Goal: Transaction & Acquisition: Purchase product/service

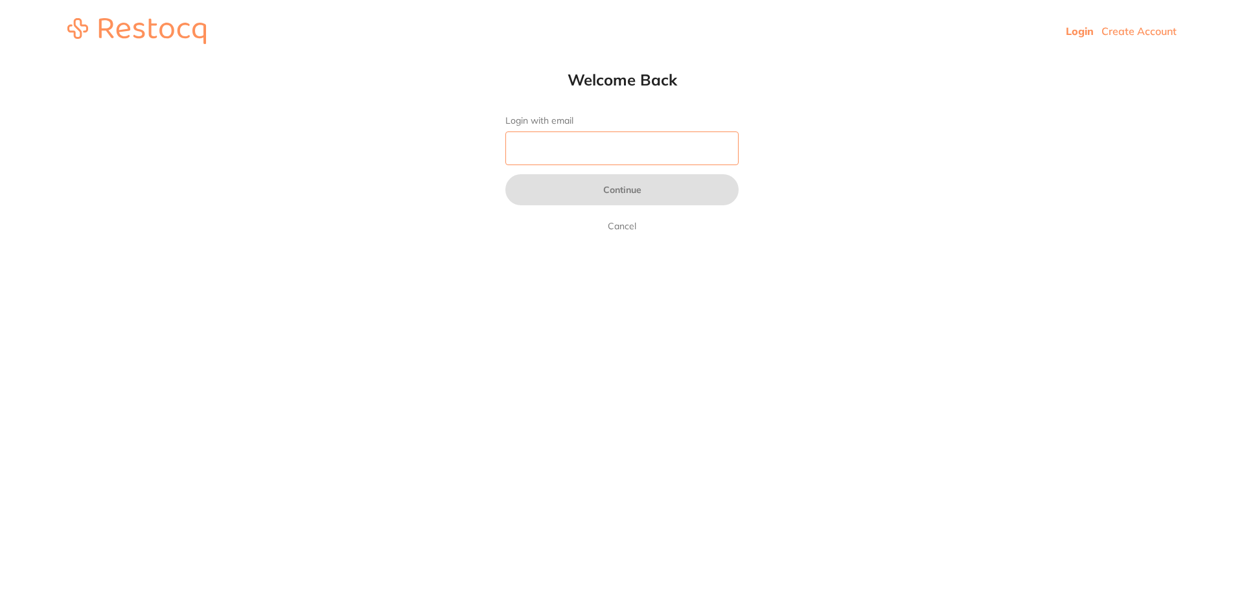
click at [667, 159] on input "Login with email" at bounding box center [621, 149] width 233 height 34
type input "[EMAIL_ADDRESS][DOMAIN_NAME]"
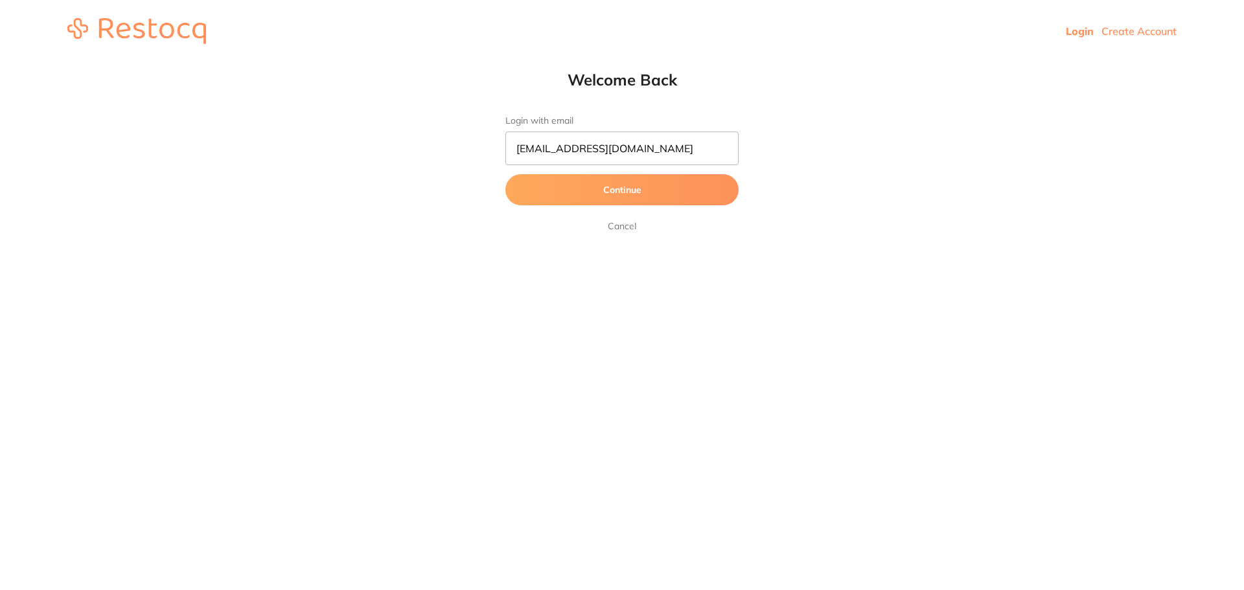
click at [676, 193] on button "Continue" at bounding box center [621, 189] width 233 height 31
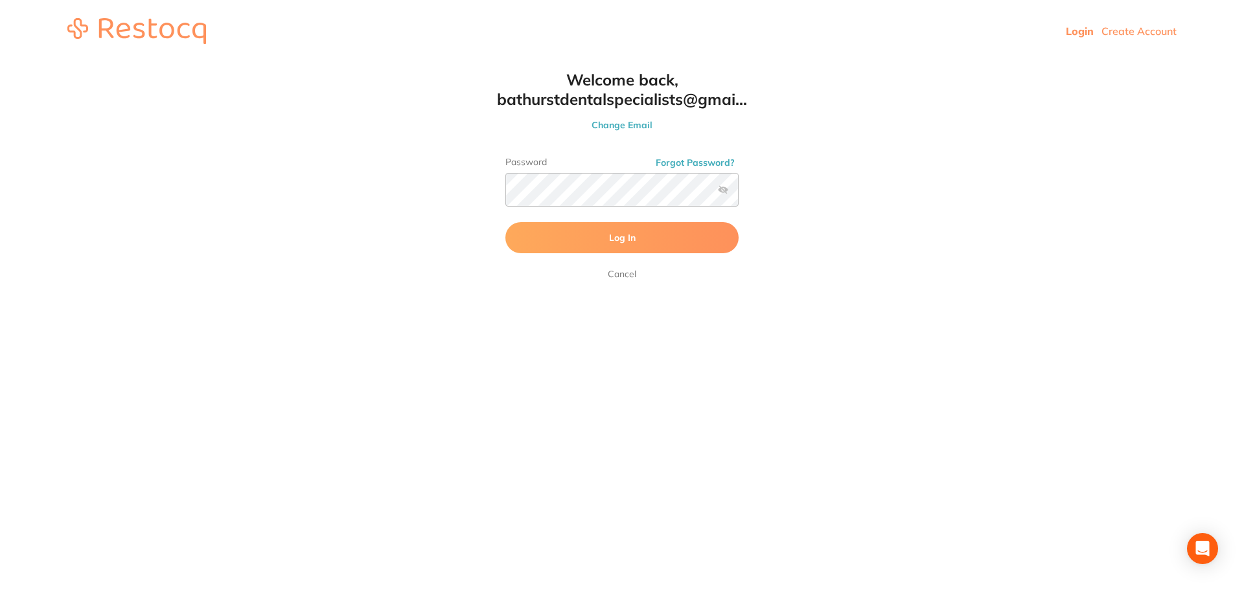
click at [660, 238] on button "Log In" at bounding box center [621, 237] width 233 height 31
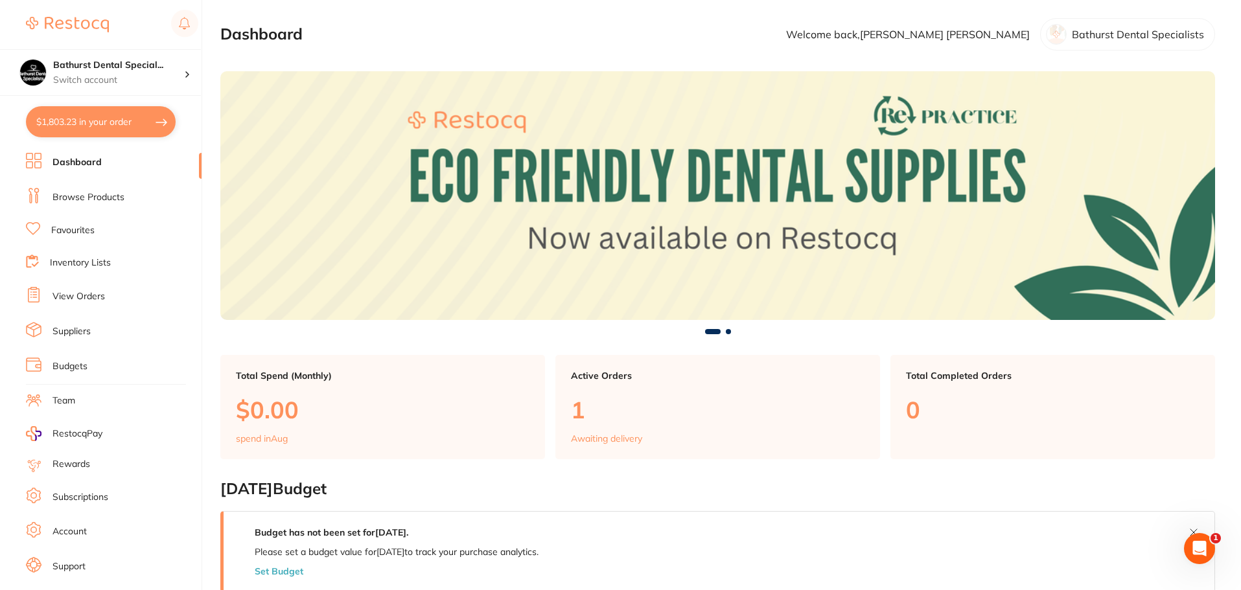
click at [103, 128] on button "$1,803.23 in your order" at bounding box center [101, 121] width 150 height 31
checkbox input "true"
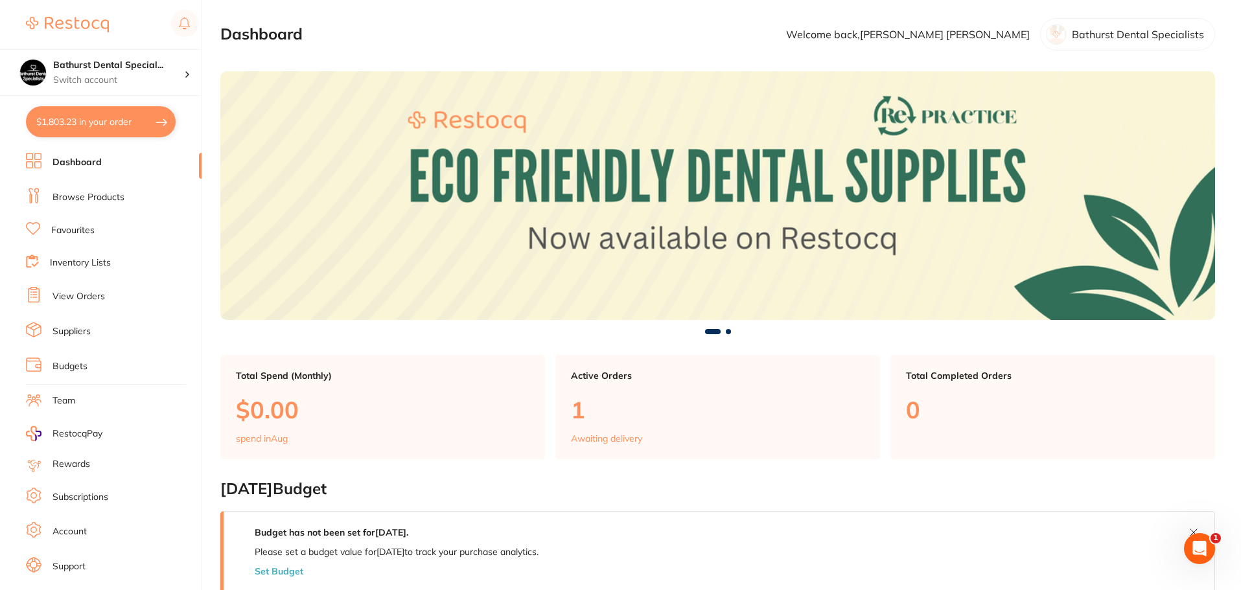
checkbox input "true"
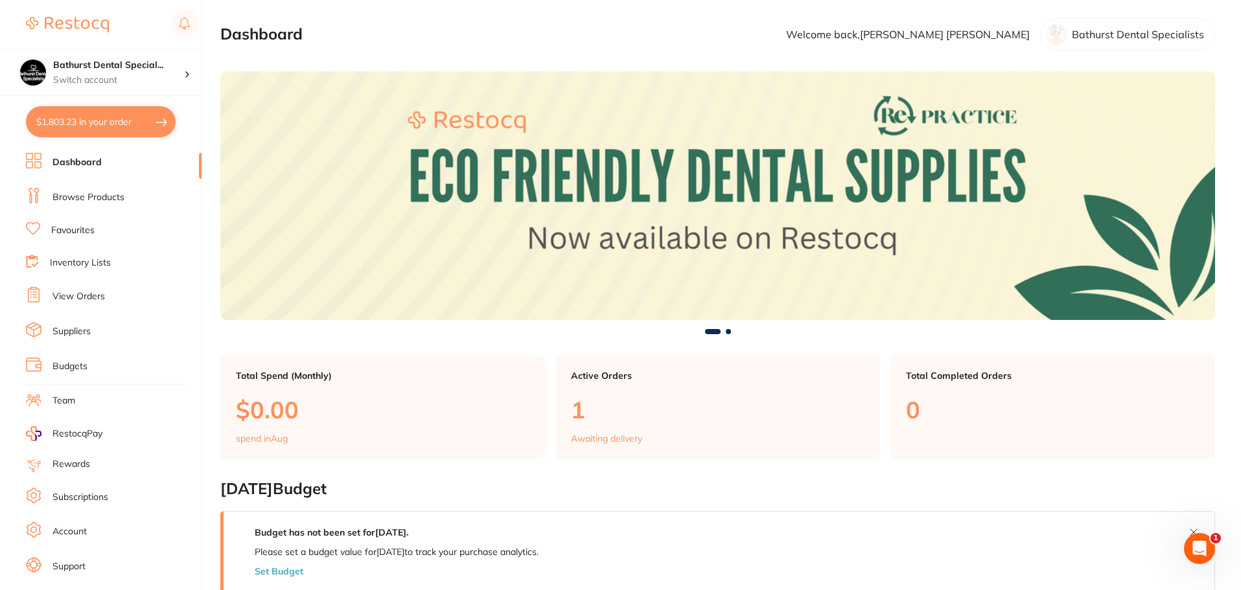
checkbox input "true"
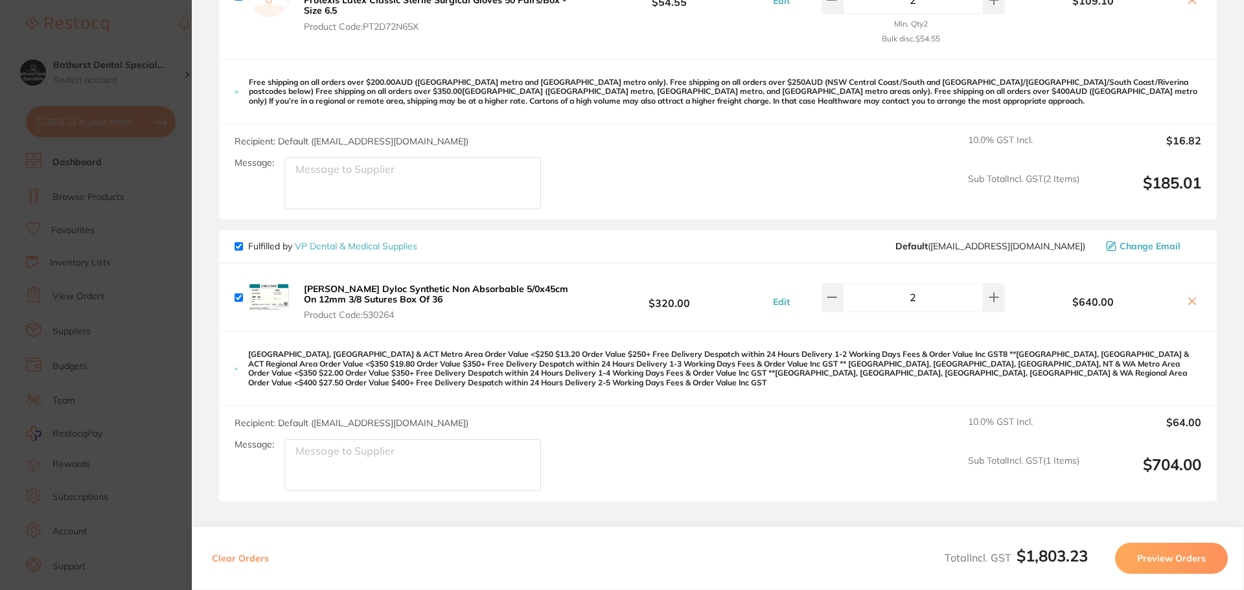
scroll to position [1078, 0]
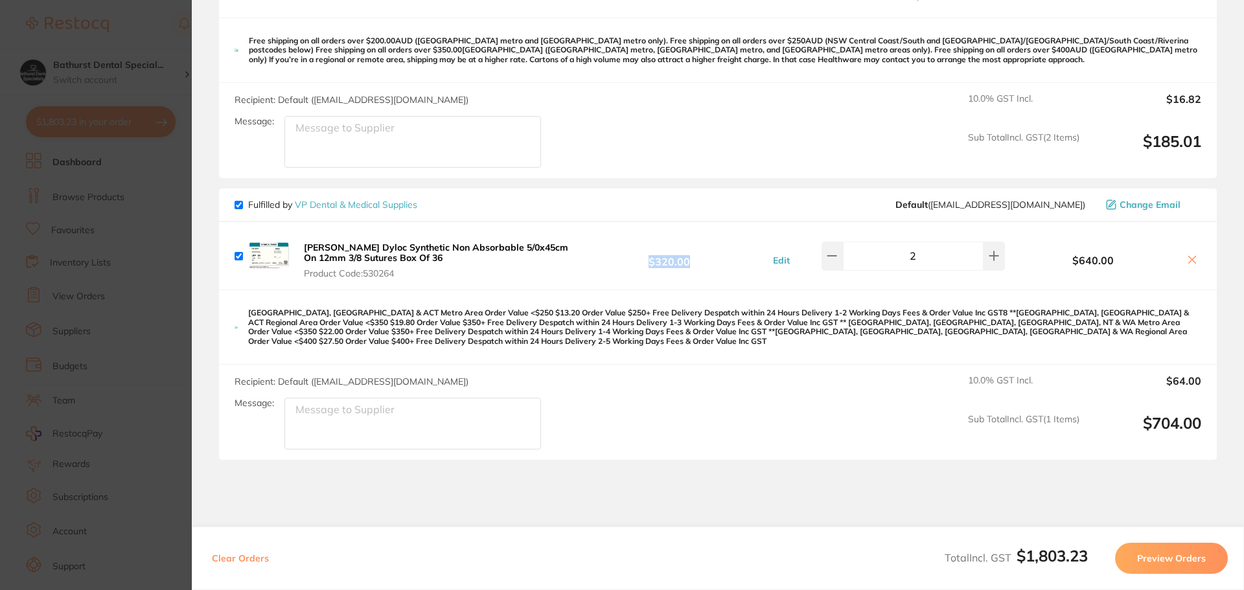
drag, startPoint x: 690, startPoint y: 257, endPoint x: 634, endPoint y: 258, distance: 56.4
click at [634, 258] on b "$320.00" at bounding box center [669, 256] width 193 height 24
click at [675, 265] on b "$320.00" at bounding box center [669, 256] width 193 height 24
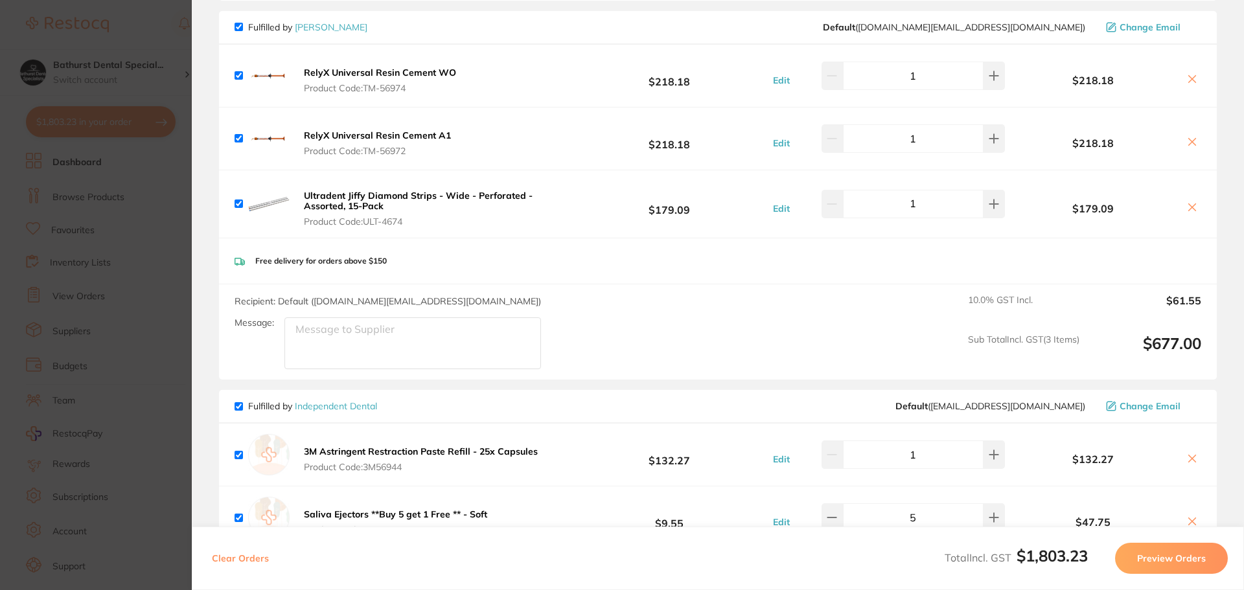
scroll to position [0, 0]
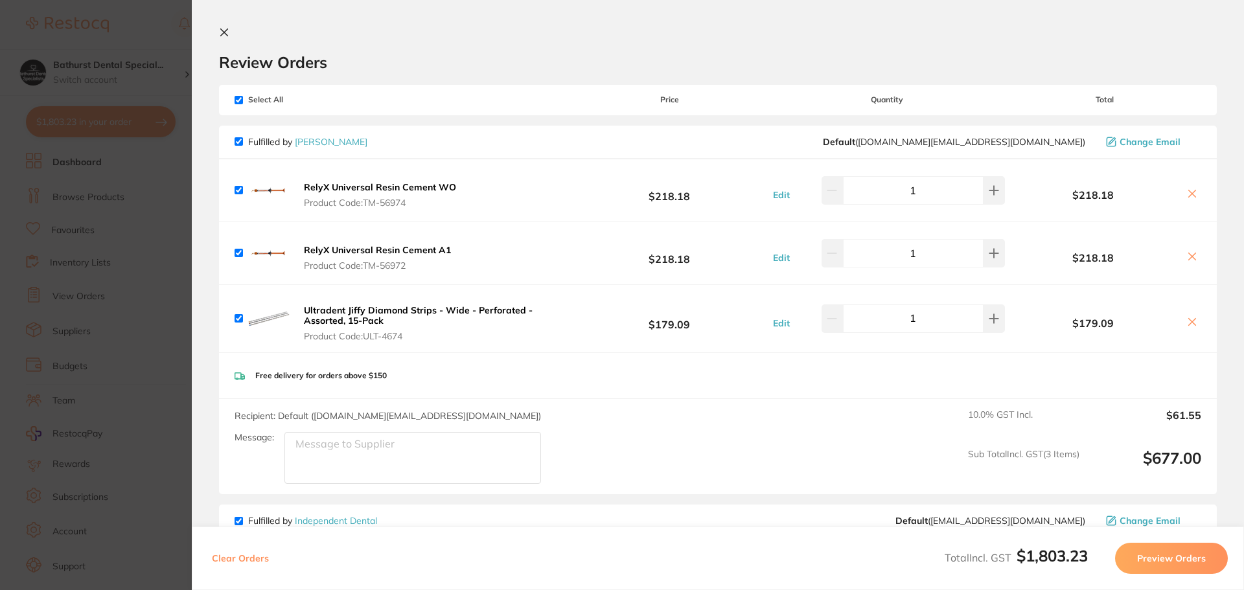
click at [223, 35] on icon at bounding box center [224, 32] width 10 height 10
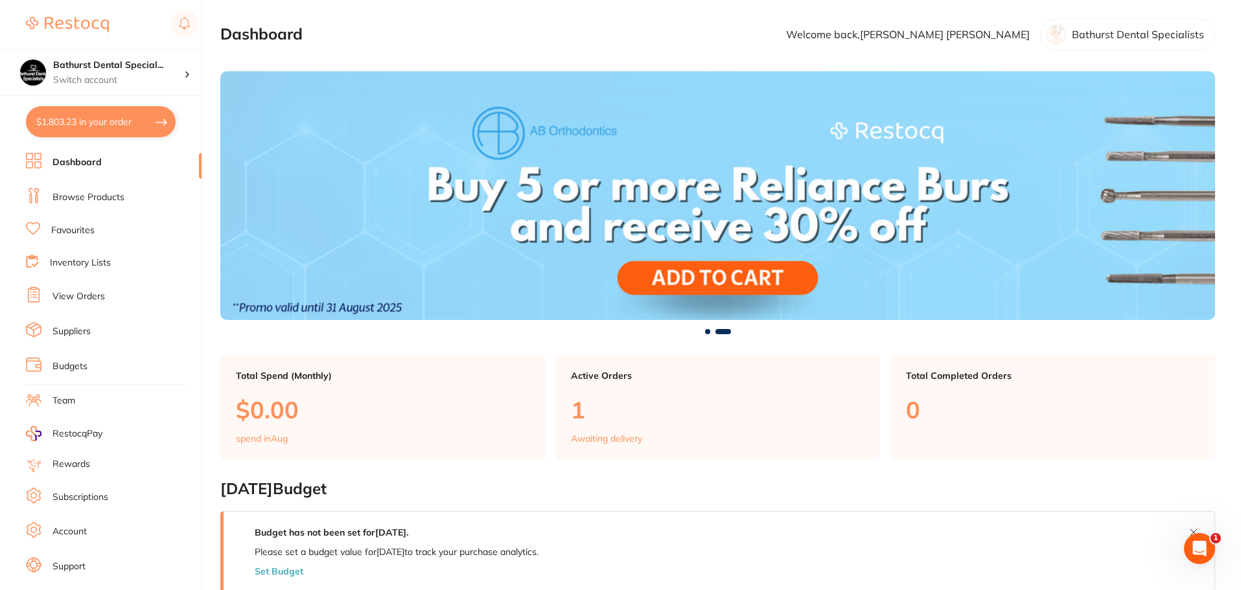
click at [581, 434] on p "Awaiting delivery" at bounding box center [606, 439] width 71 height 10
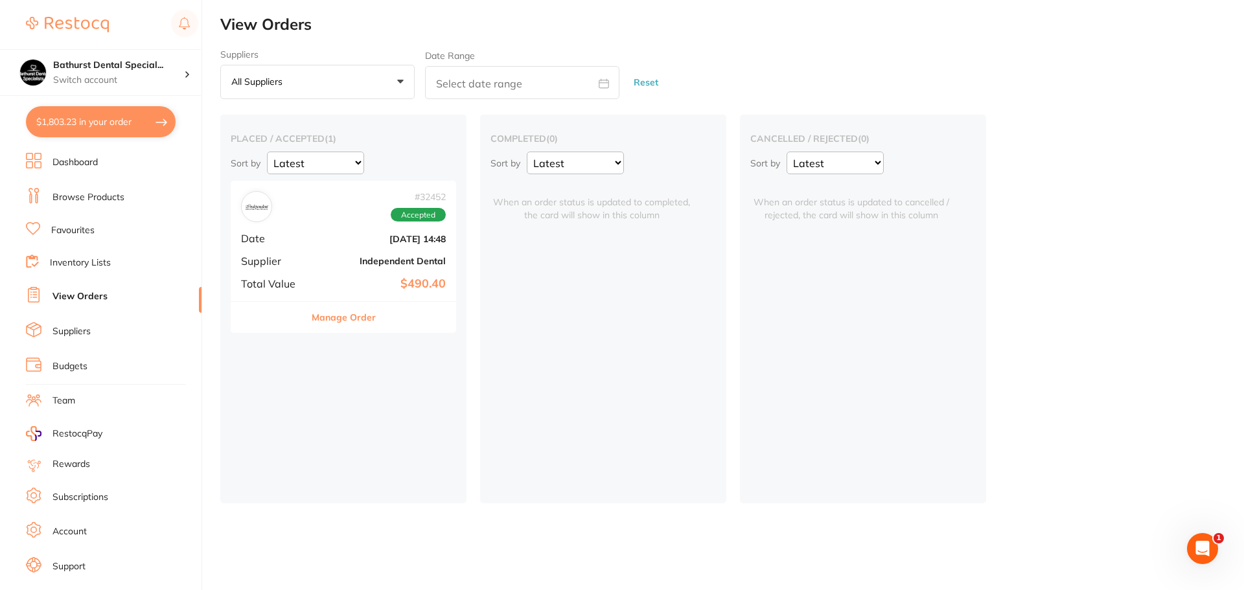
click at [54, 162] on link "Dashboard" at bounding box center [74, 162] width 45 height 13
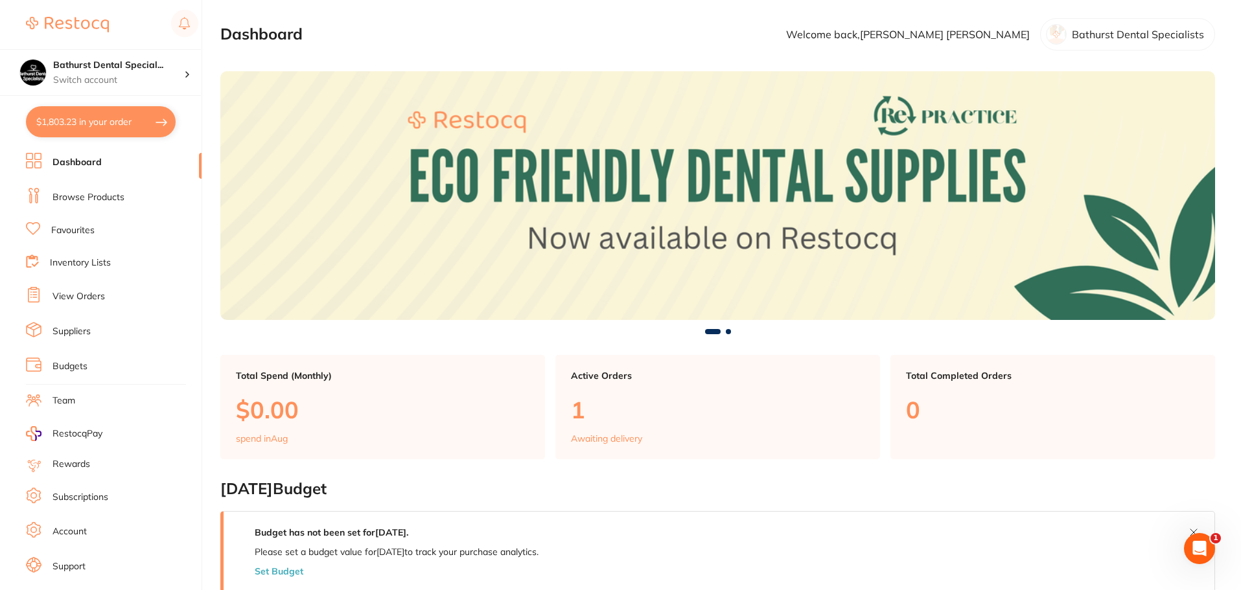
click at [121, 193] on link "Browse Products" at bounding box center [88, 197] width 72 height 13
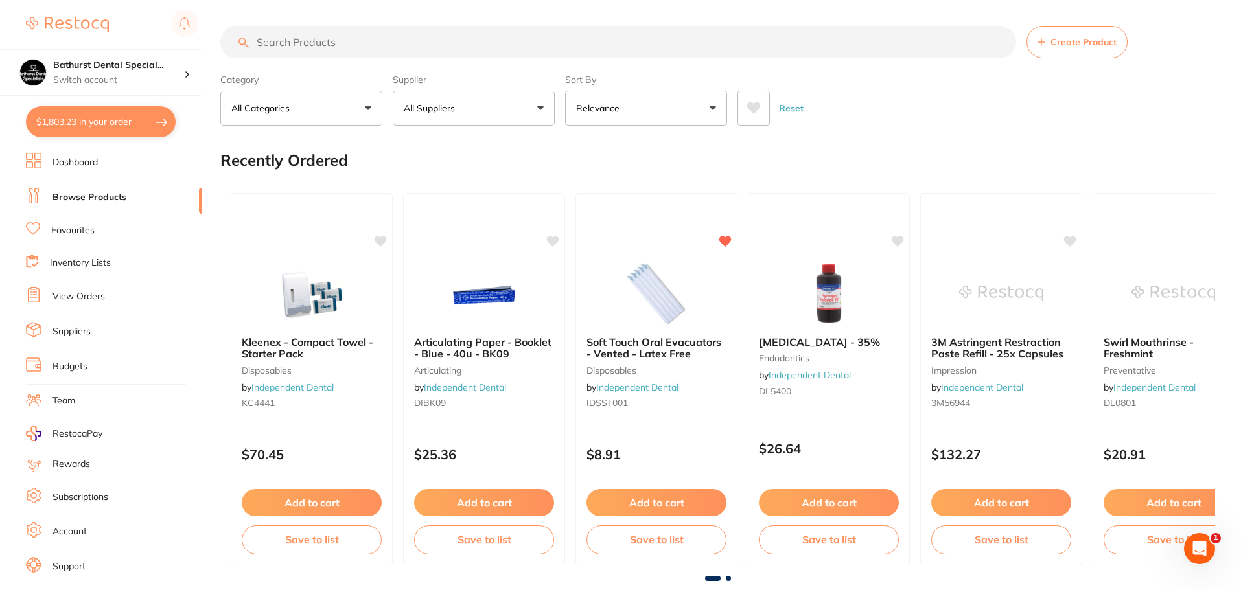
click at [624, 43] on input "search" at bounding box center [618, 42] width 796 height 32
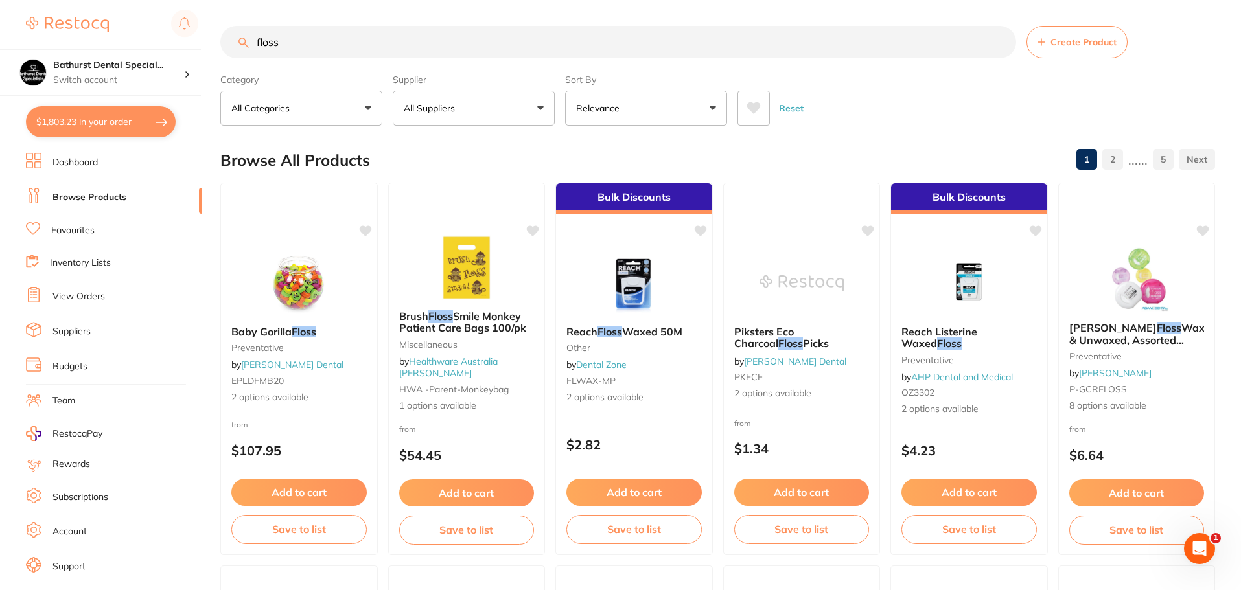
type input "floss"
click at [71, 260] on link "Inventory Lists" at bounding box center [80, 263] width 61 height 13
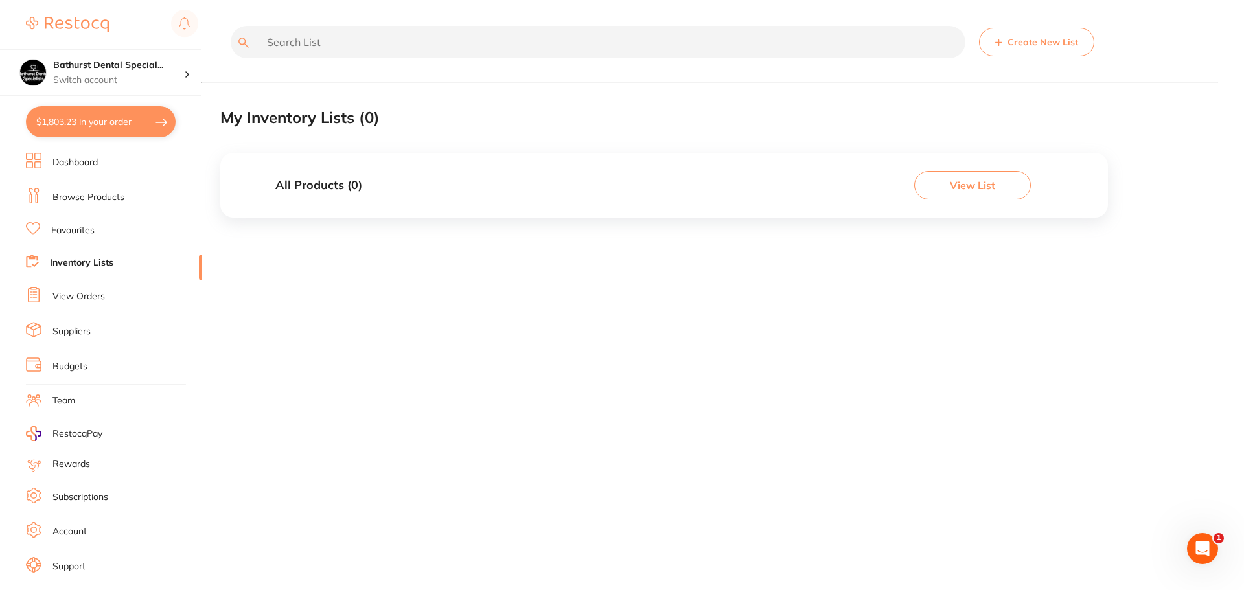
click at [69, 338] on link "Suppliers" at bounding box center [71, 331] width 38 height 13
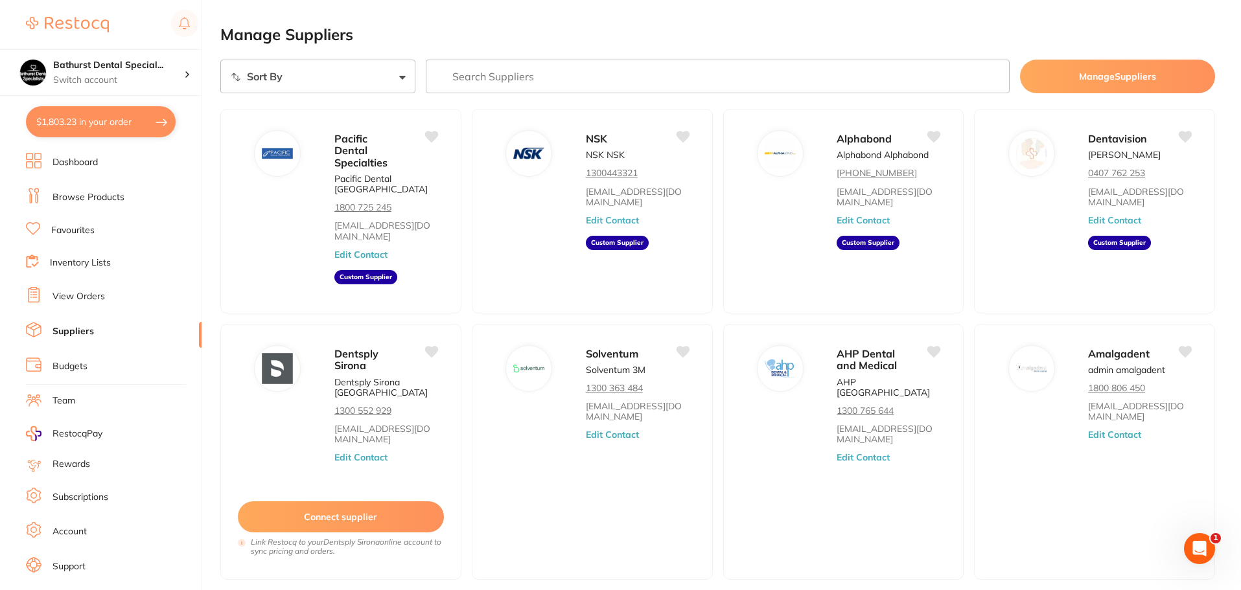
click at [126, 183] on ul "Dashboard Browse Products Favourites Inventory Lists View Orders Suppliers Budg…" at bounding box center [114, 376] width 176 height 447
click at [102, 163] on li "Dashboard" at bounding box center [114, 162] width 176 height 19
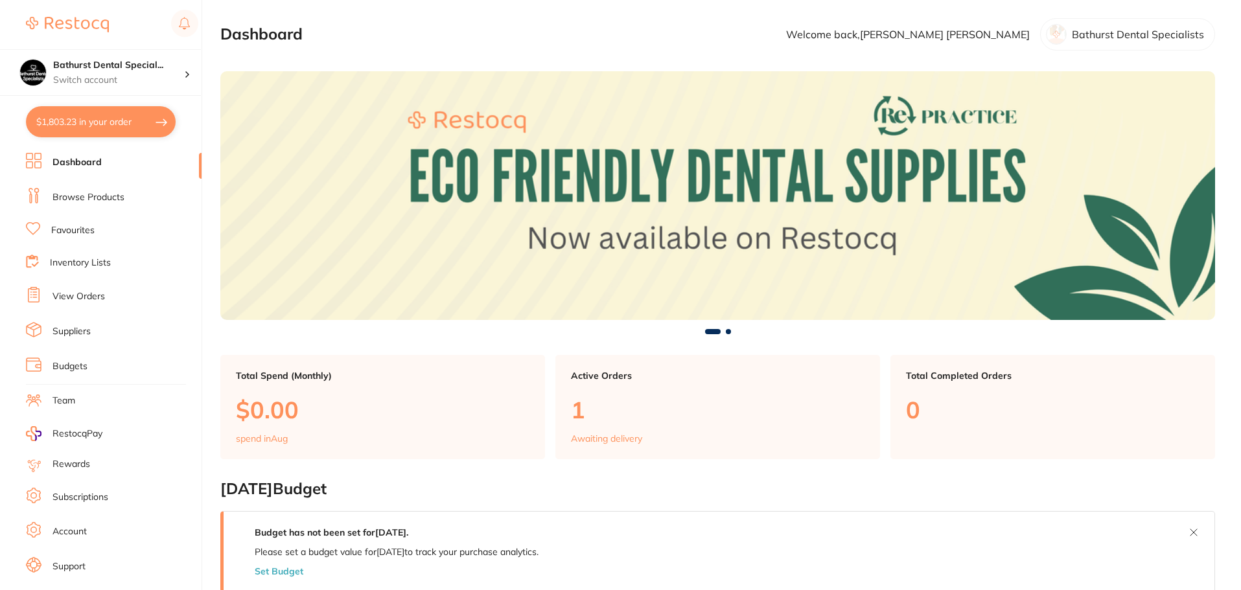
click at [101, 203] on link "Browse Products" at bounding box center [88, 197] width 72 height 13
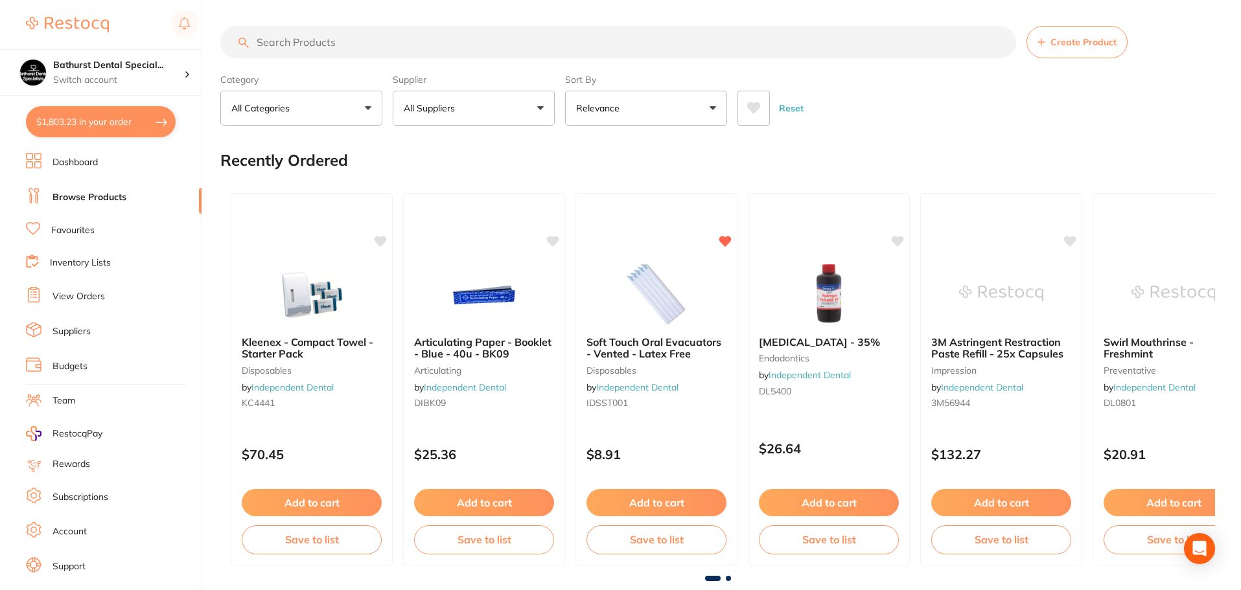
click at [530, 40] on input "search" at bounding box center [618, 42] width 796 height 32
click at [529, 43] on input "search" at bounding box center [618, 42] width 796 height 32
type input "patient care"
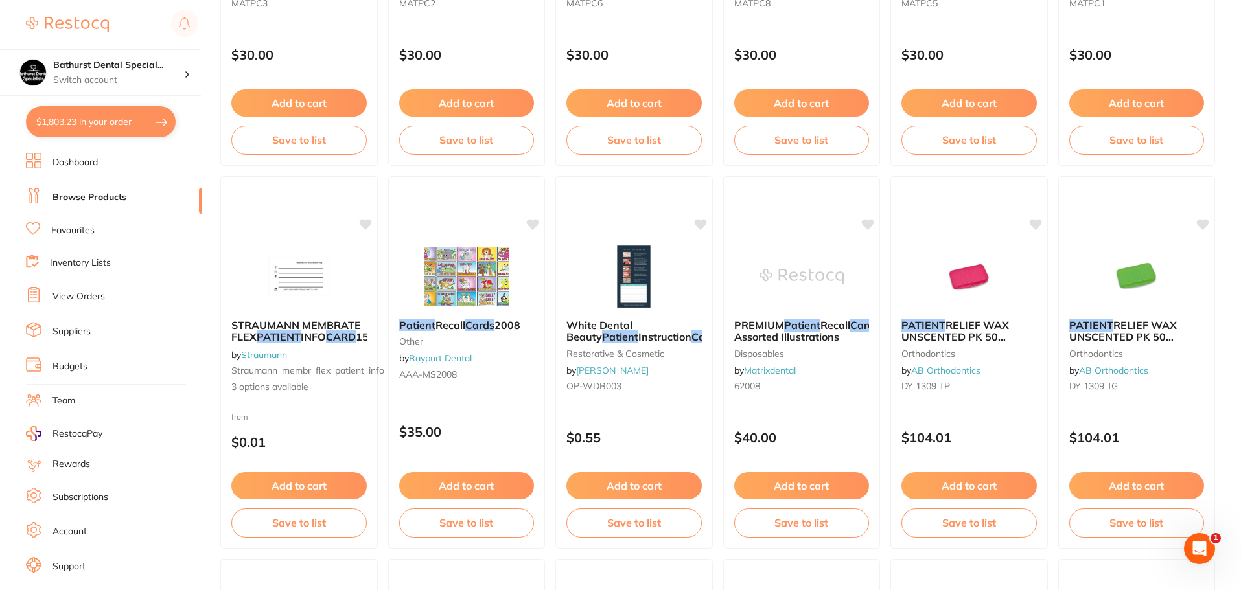
scroll to position [778, 0]
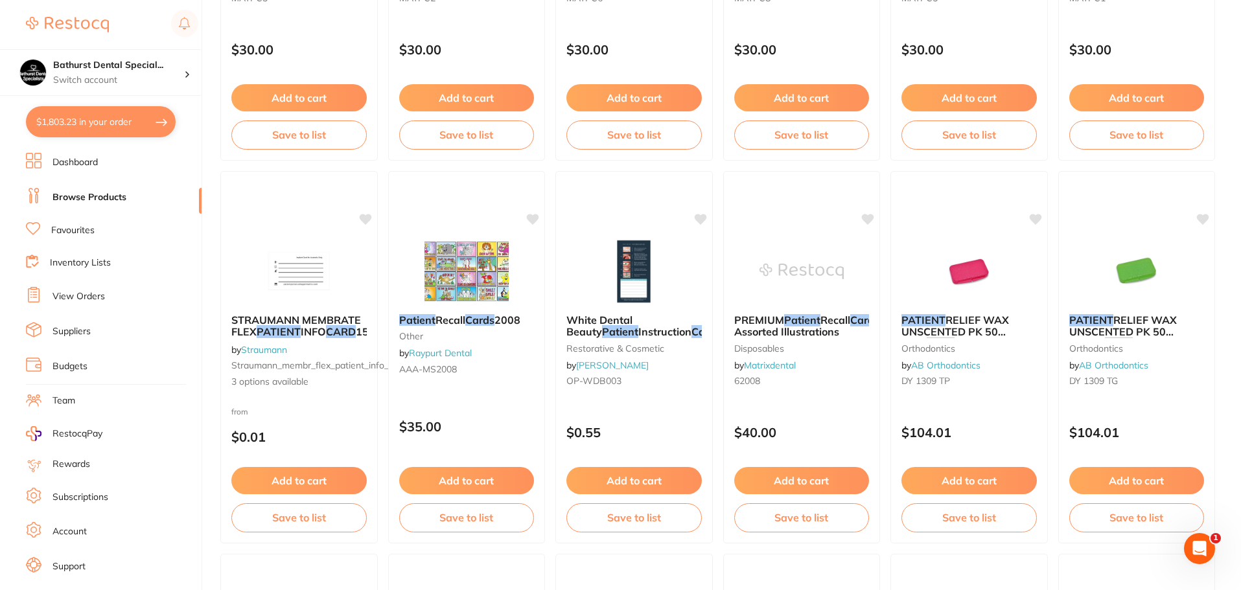
drag, startPoint x: 470, startPoint y: 272, endPoint x: 454, endPoint y: 436, distance: 164.7
click at [470, 272] on img at bounding box center [466, 271] width 84 height 65
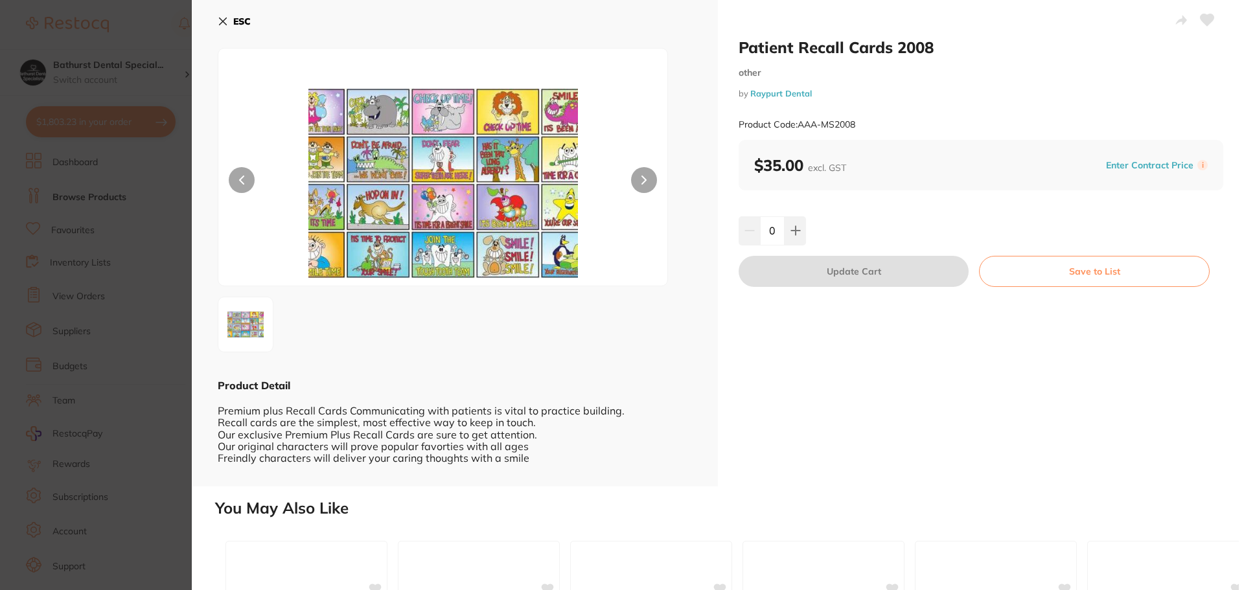
click at [234, 20] on b "ESC" at bounding box center [241, 22] width 17 height 12
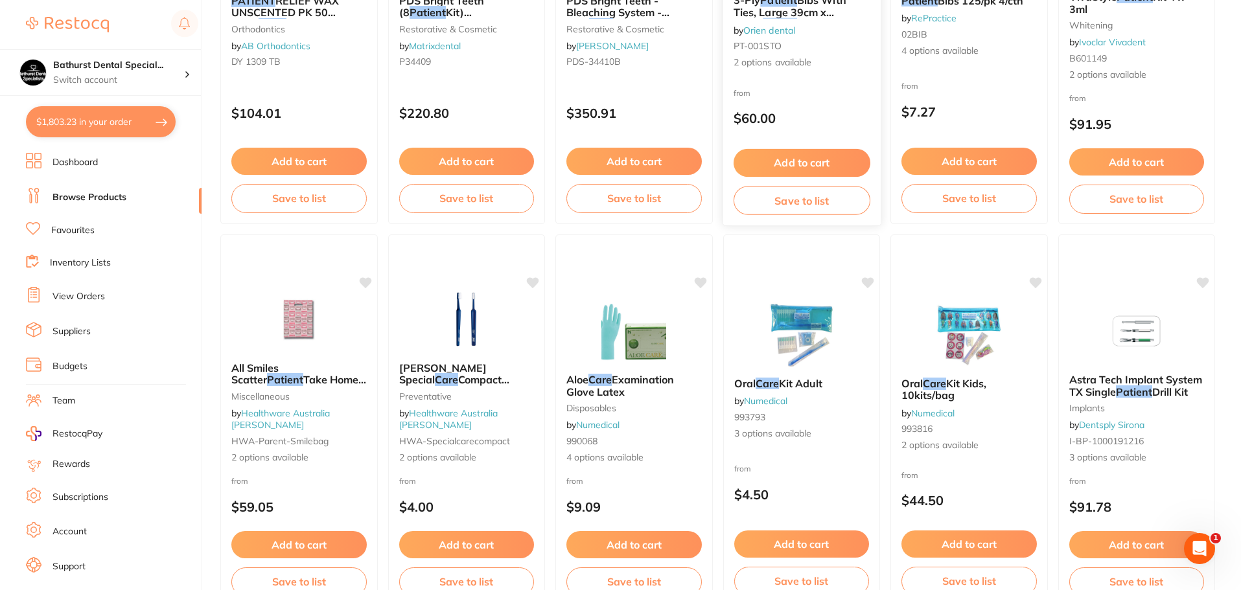
scroll to position [1620, 0]
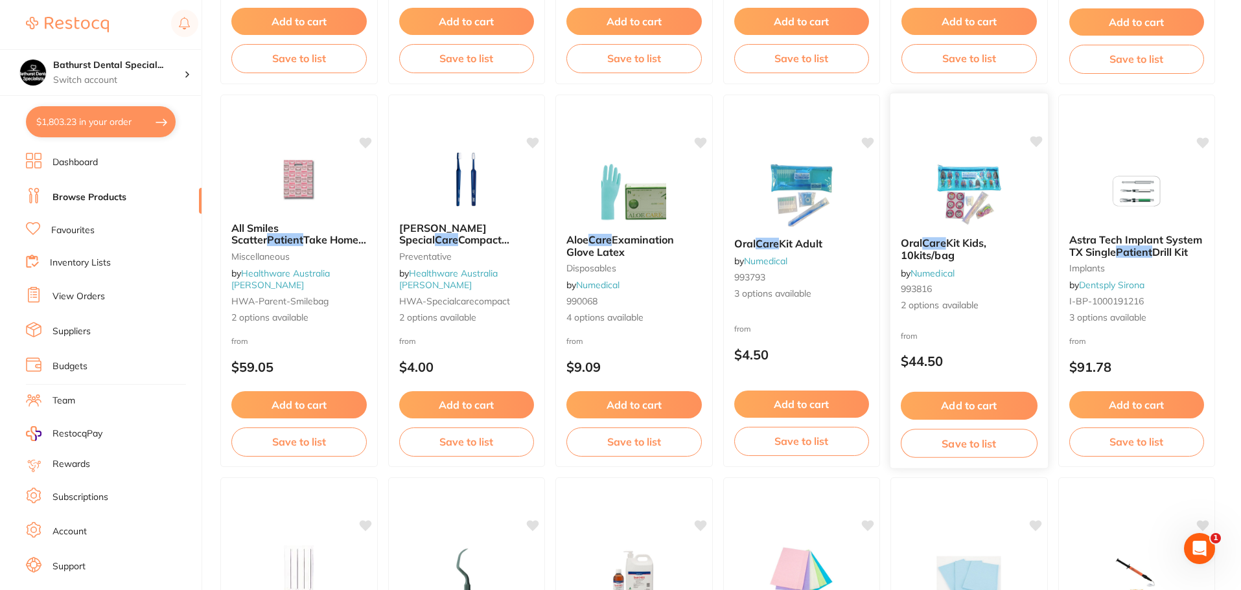
click at [962, 248] on span "Kit Kids, 10kits/bag" at bounding box center [944, 249] width 86 height 25
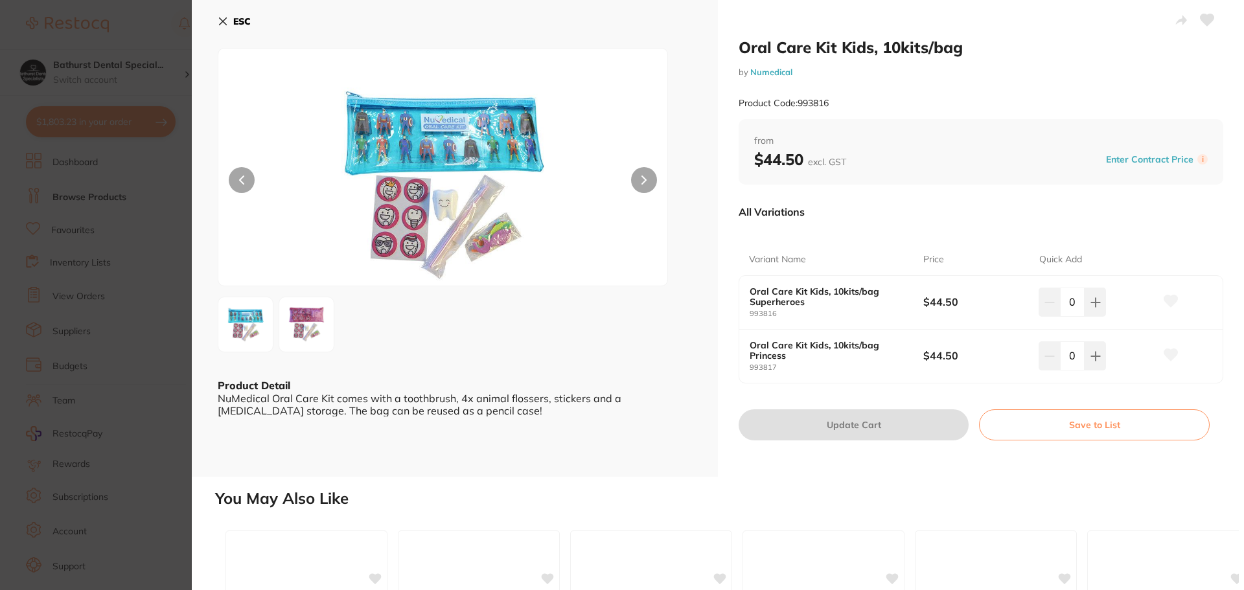
click at [636, 179] on button at bounding box center [644, 180] width 26 height 26
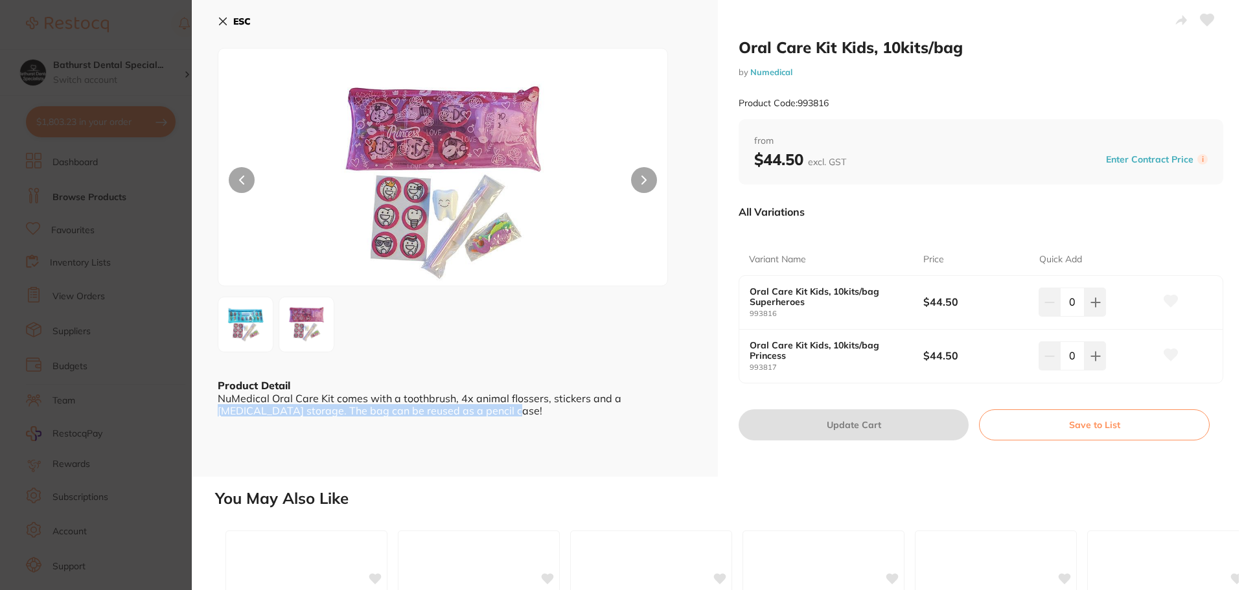
scroll to position [1, 0]
drag, startPoint x: 615, startPoint y: 397, endPoint x: 573, endPoint y: 426, distance: 50.3
click at [573, 426] on div "ESC Product Detail NuMedical Oral Care Kit comes with a toothbrush, 4x animal f…" at bounding box center [455, 238] width 526 height 477
click at [542, 413] on div "NuMedical Oral Care Kit comes with a toothbrush, 4x animal flossers, stickers a…" at bounding box center [455, 404] width 474 height 24
click at [223, 29] on button "ESC" at bounding box center [234, 21] width 33 height 22
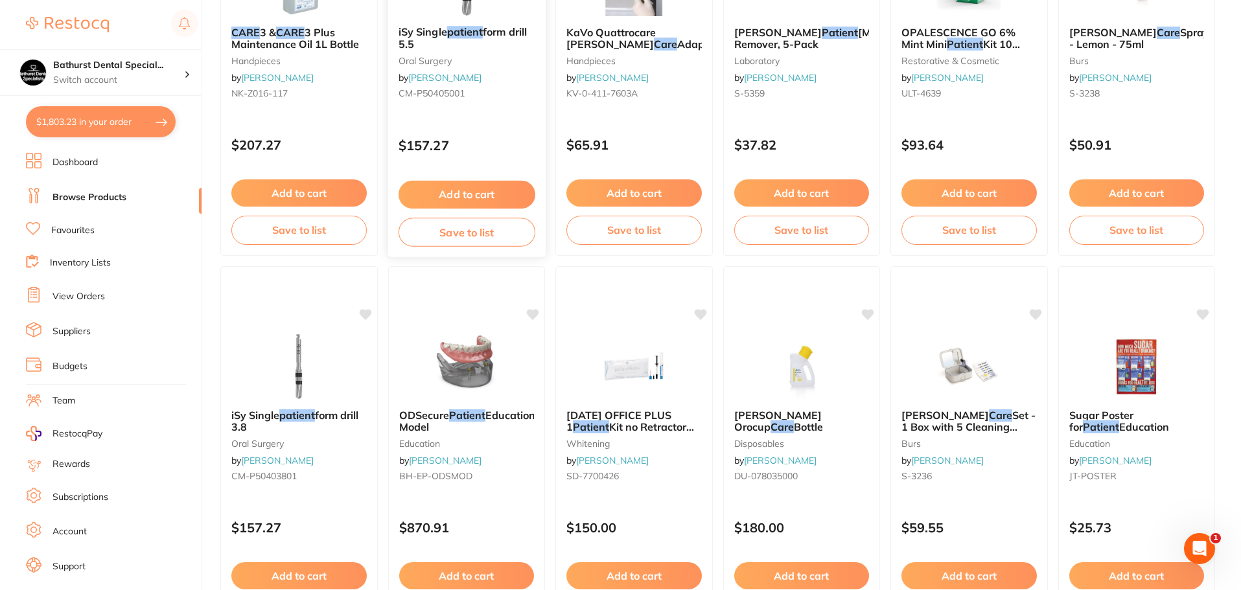
scroll to position [2981, 0]
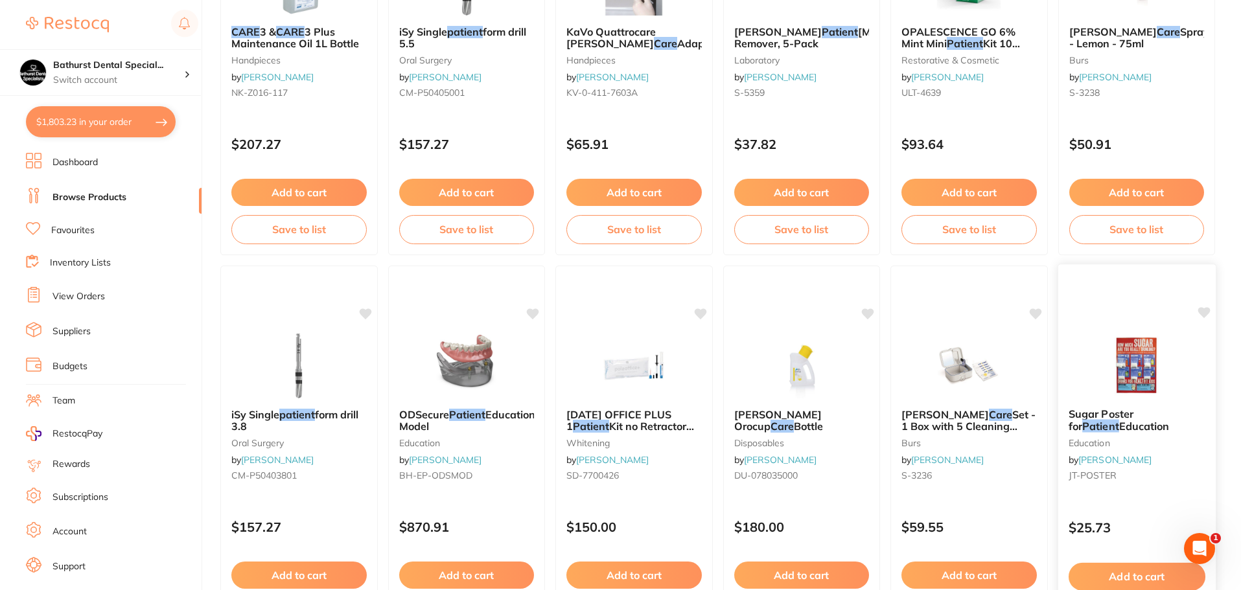
click at [1163, 422] on b "Sugar Poster for Patient Education" at bounding box center [1136, 420] width 137 height 24
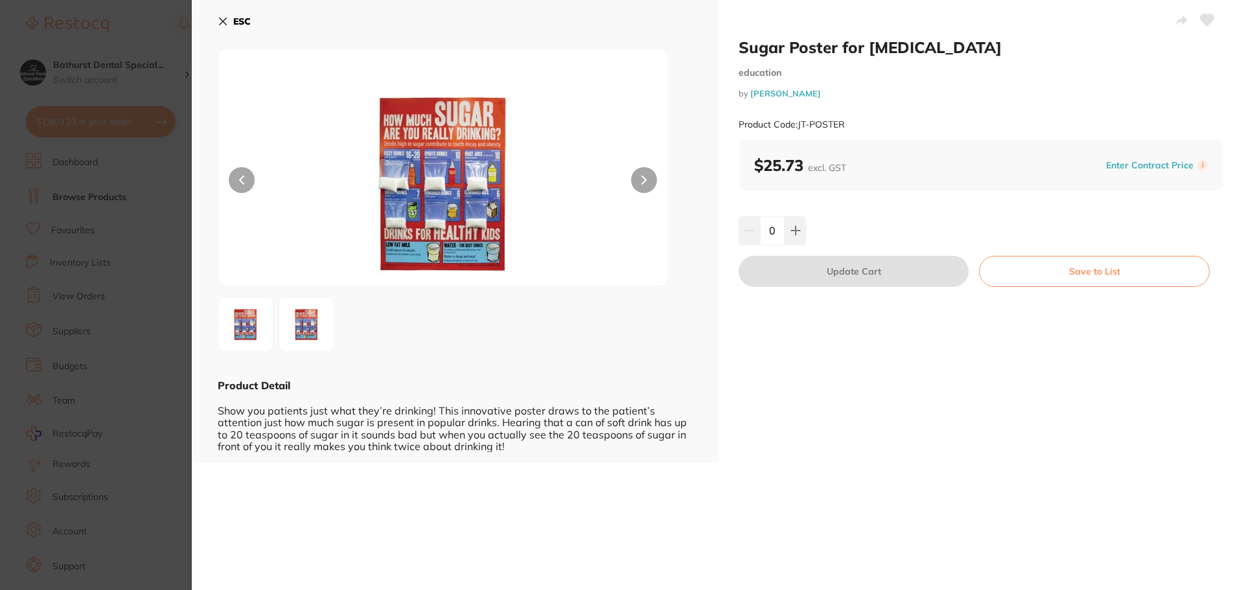
click at [218, 22] on icon at bounding box center [223, 21] width 10 height 10
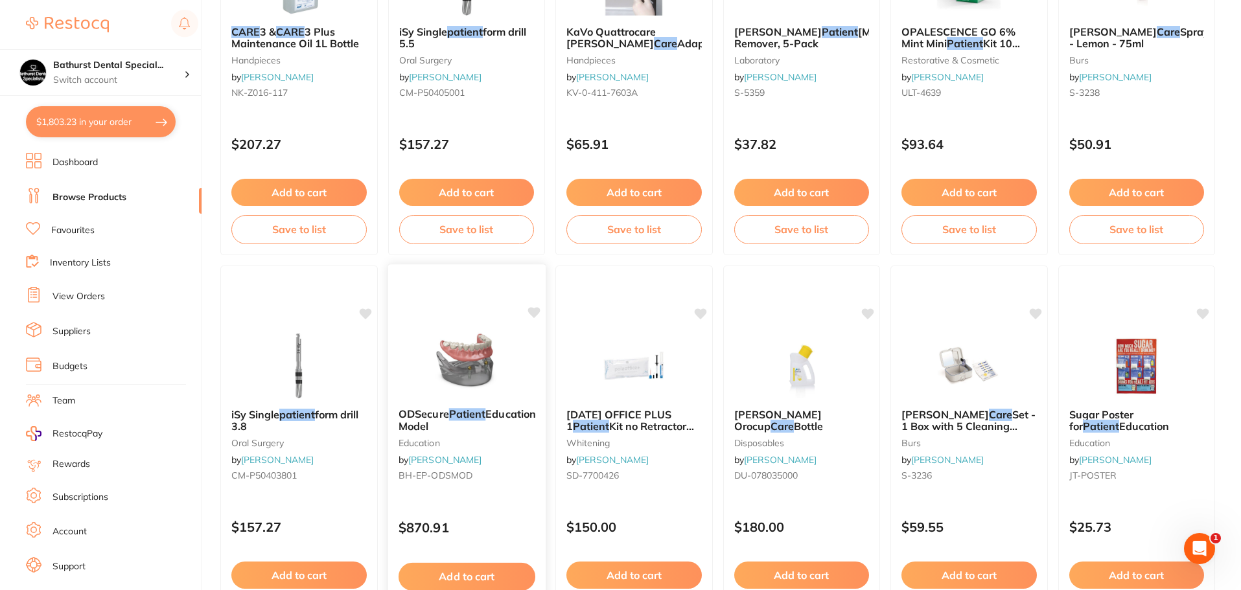
scroll to position [3096, 0]
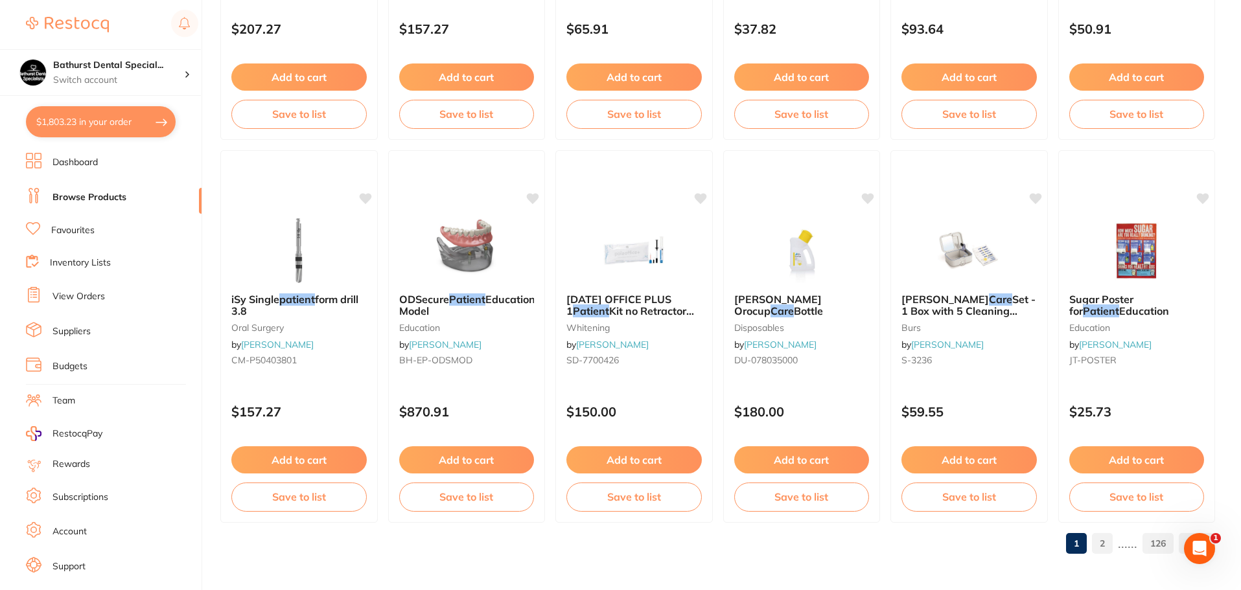
click at [949, 308] on span "Set - 1 Box with 5 Cleaning Powder Sachets (15g)" at bounding box center [968, 311] width 134 height 37
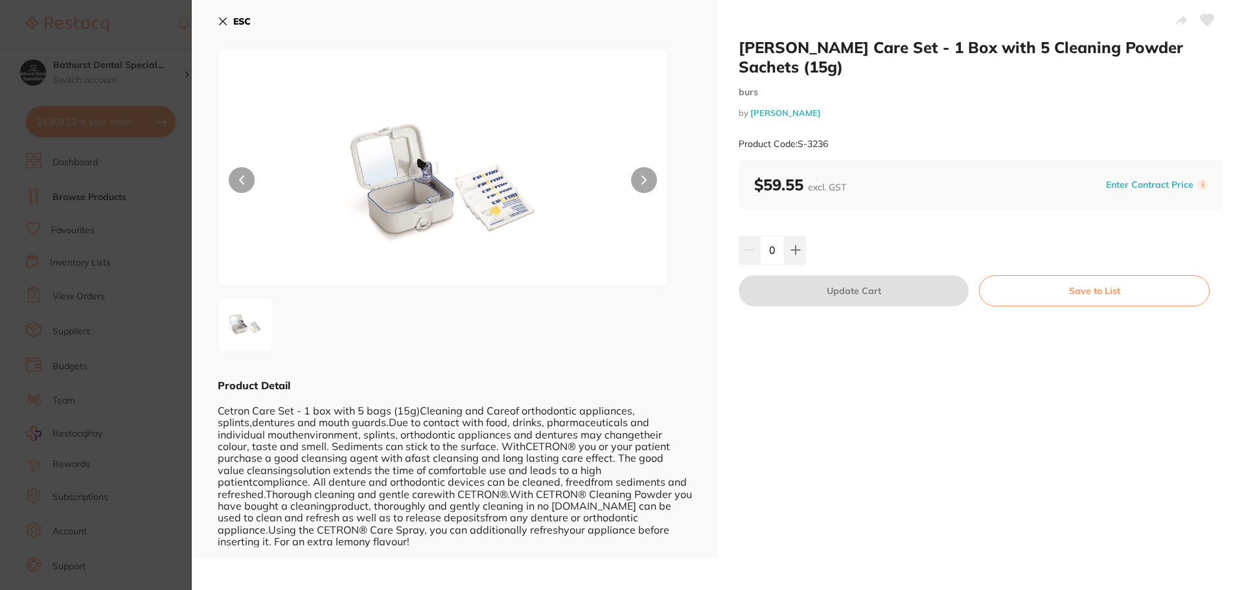
click at [638, 182] on button at bounding box center [644, 180] width 26 height 26
click at [229, 22] on button "ESC" at bounding box center [234, 21] width 33 height 22
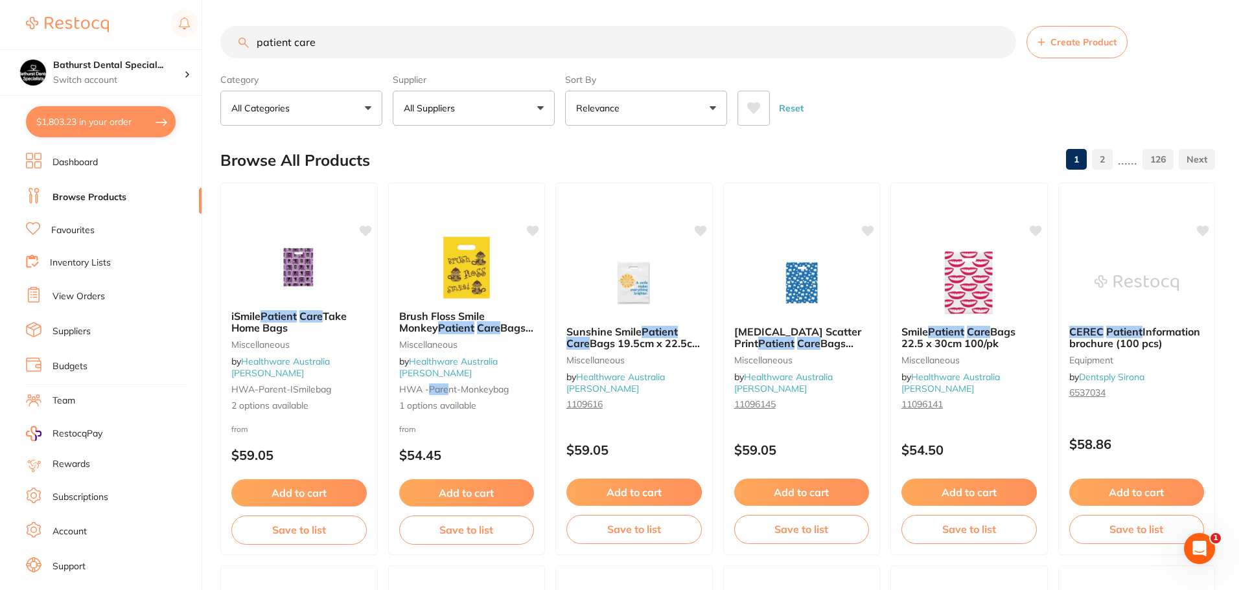
click at [1094, 157] on link "2" at bounding box center [1102, 159] width 21 height 26
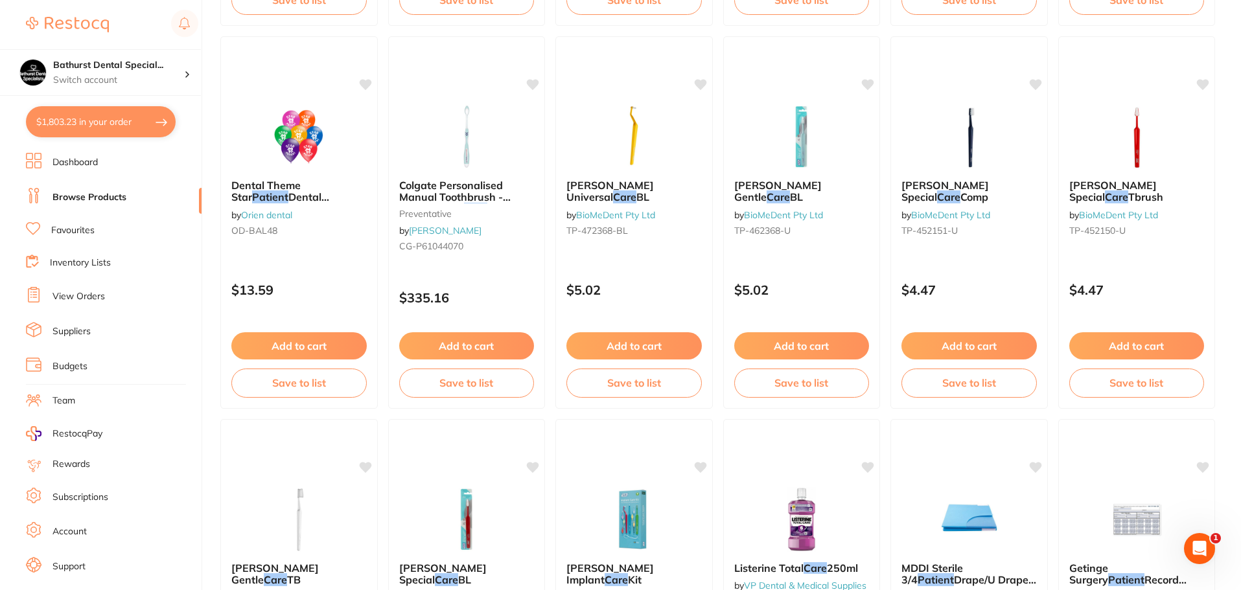
scroll to position [518, 0]
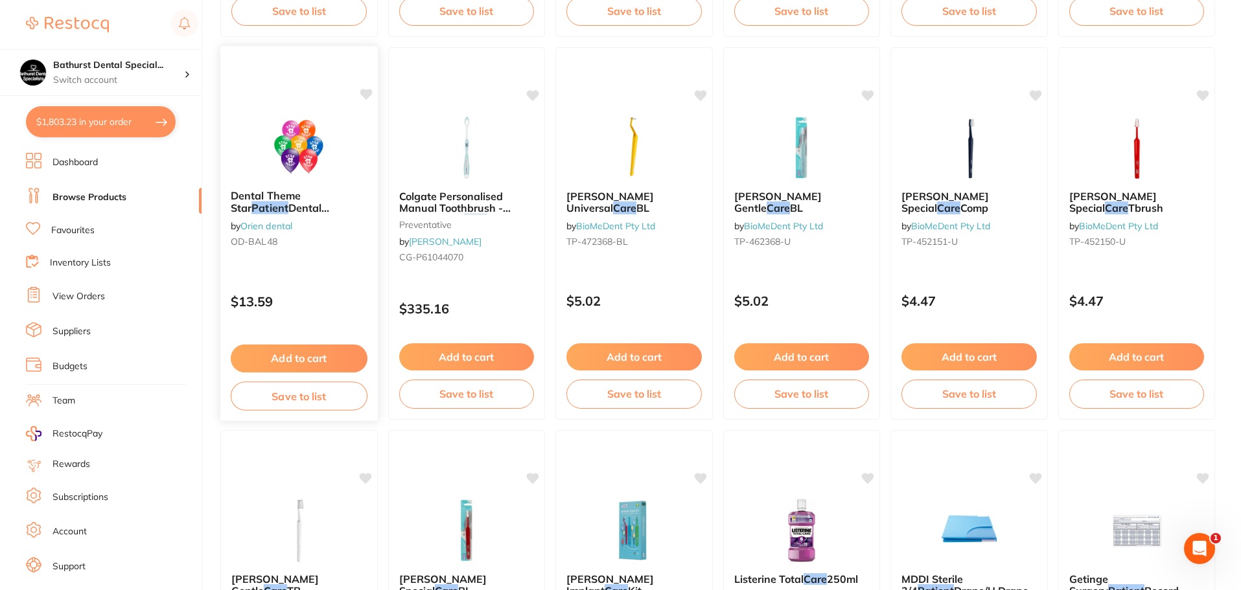
click at [290, 176] on img at bounding box center [299, 146] width 85 height 65
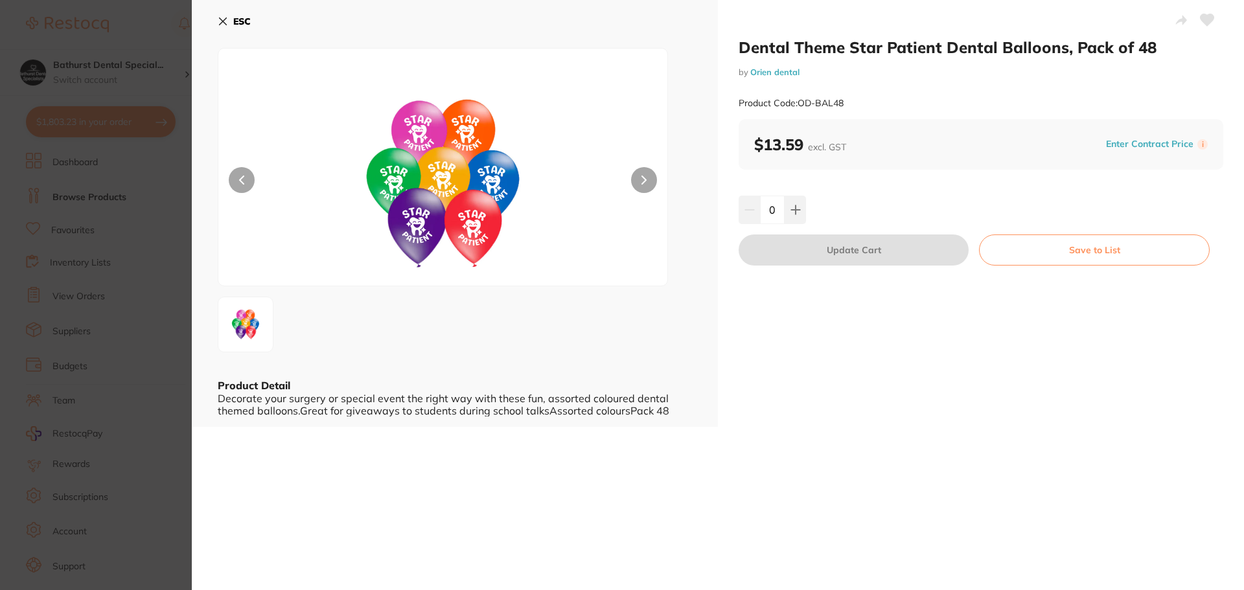
click at [647, 168] on button at bounding box center [644, 180] width 26 height 26
click at [222, 21] on icon at bounding box center [223, 21] width 7 height 7
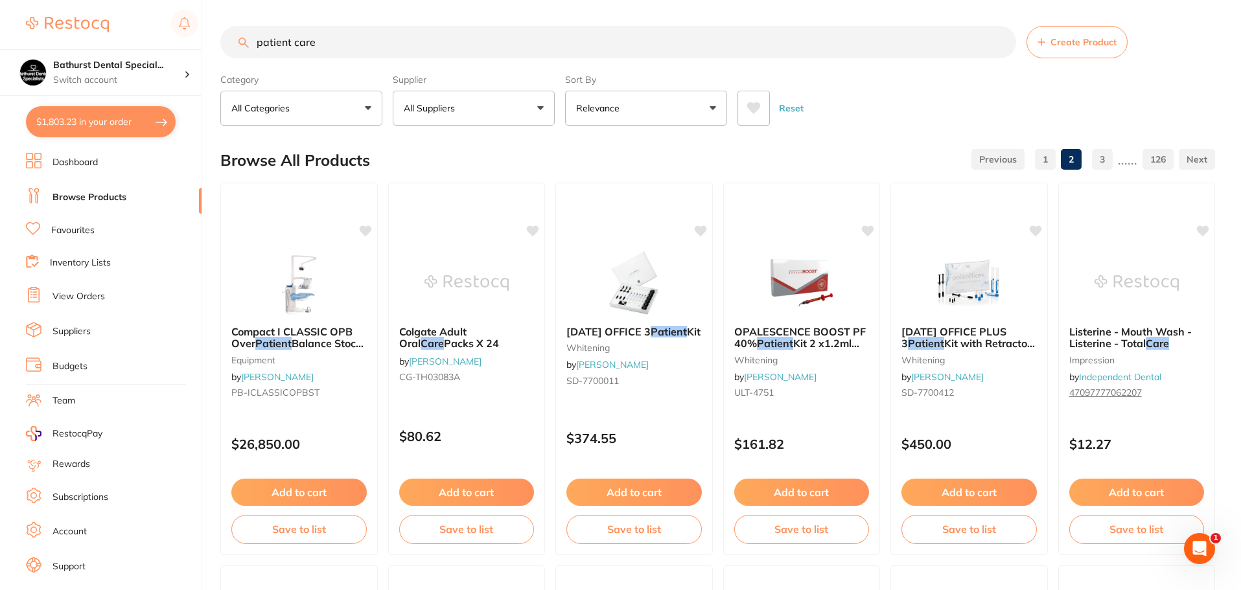
click at [1002, 43] on input "patient care" at bounding box center [618, 42] width 796 height 32
click at [919, 36] on input "search" at bounding box center [618, 42] width 796 height 32
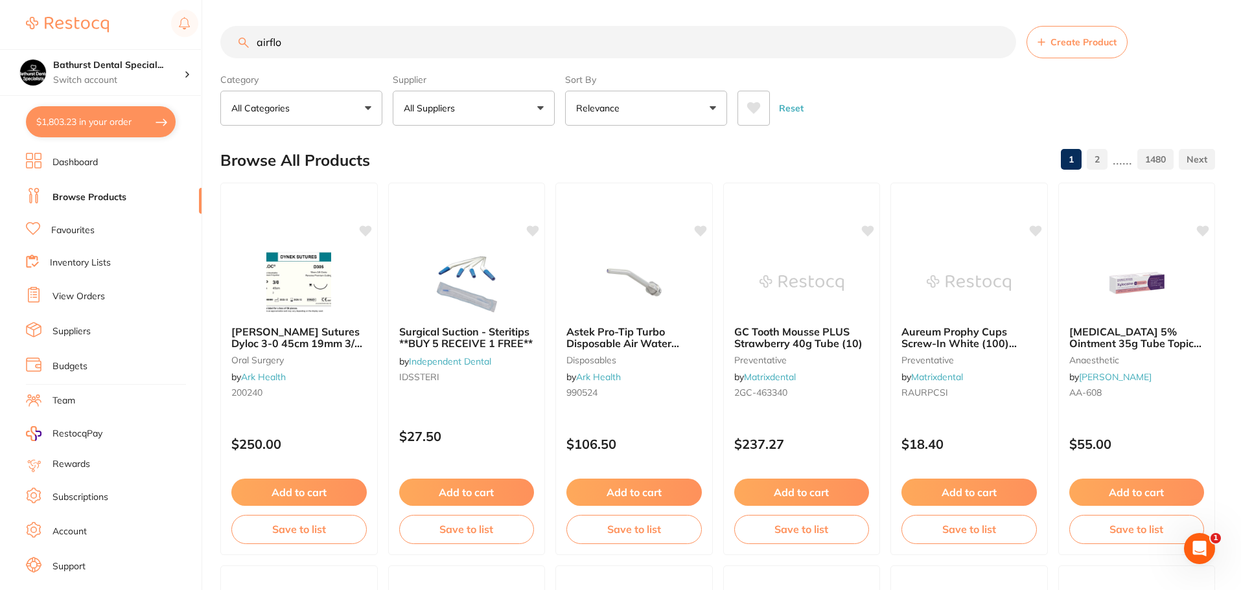
type input "airflow"
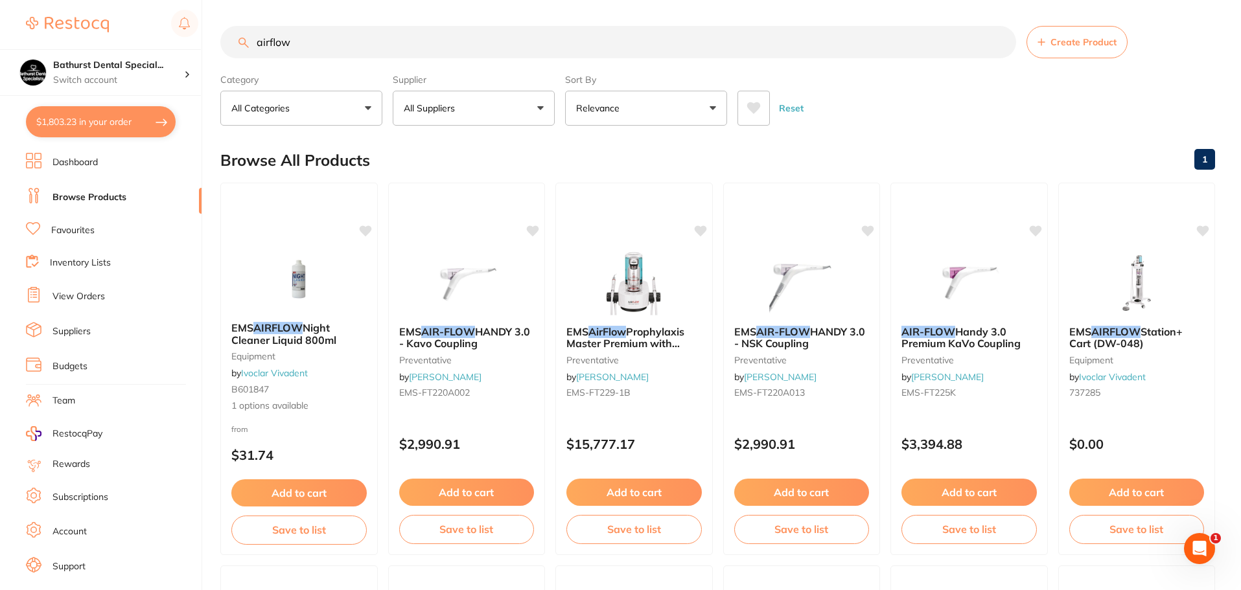
drag, startPoint x: 354, startPoint y: 43, endPoint x: 78, endPoint y: 33, distance: 276.9
click at [80, 49] on div "$1,803.23 Bathurst Dental Special... Switch account Bathurst Dental Specialists…" at bounding box center [620, 295] width 1241 height 590
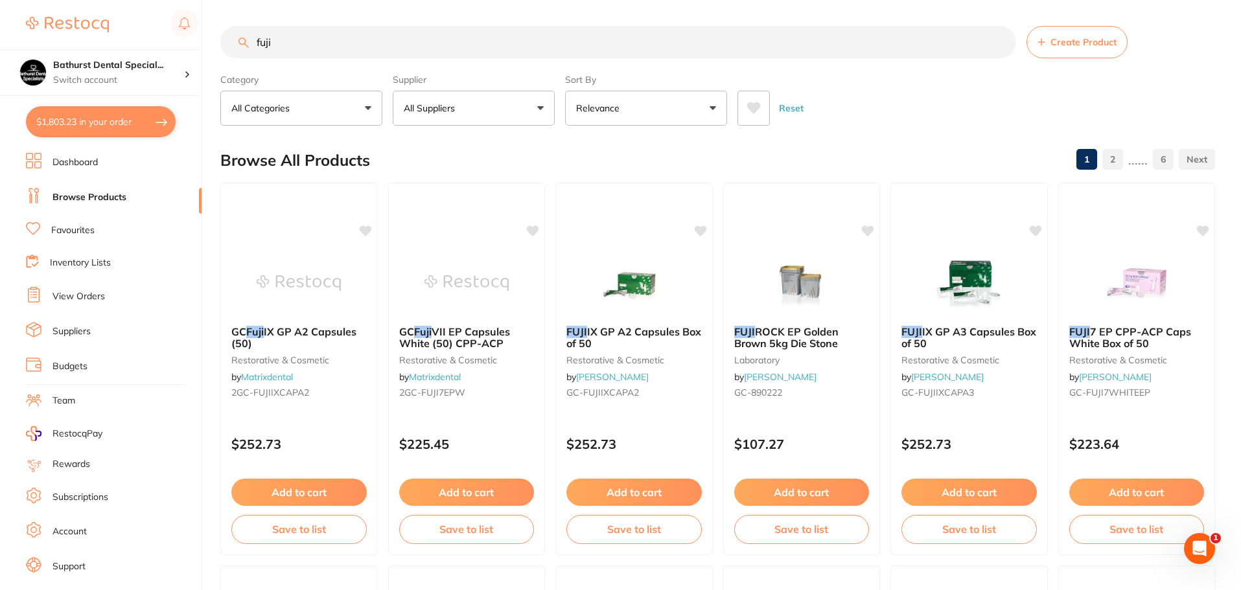
type input "fuji 2"
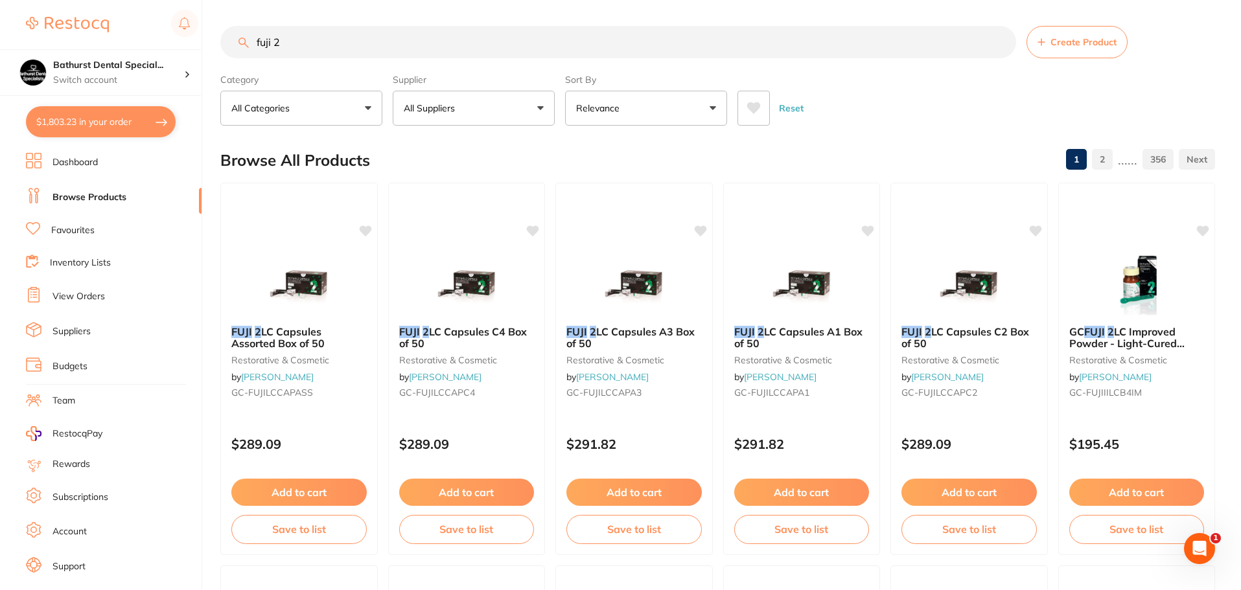
drag, startPoint x: 419, startPoint y: 42, endPoint x: 214, endPoint y: 16, distance: 205.8
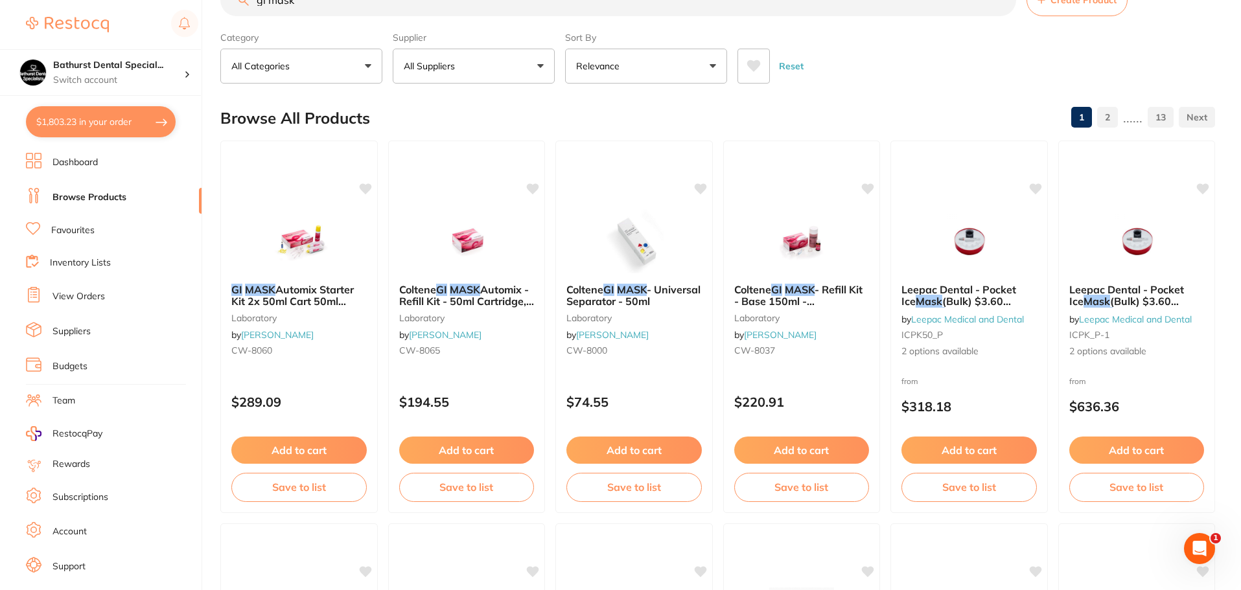
scroll to position [65, 0]
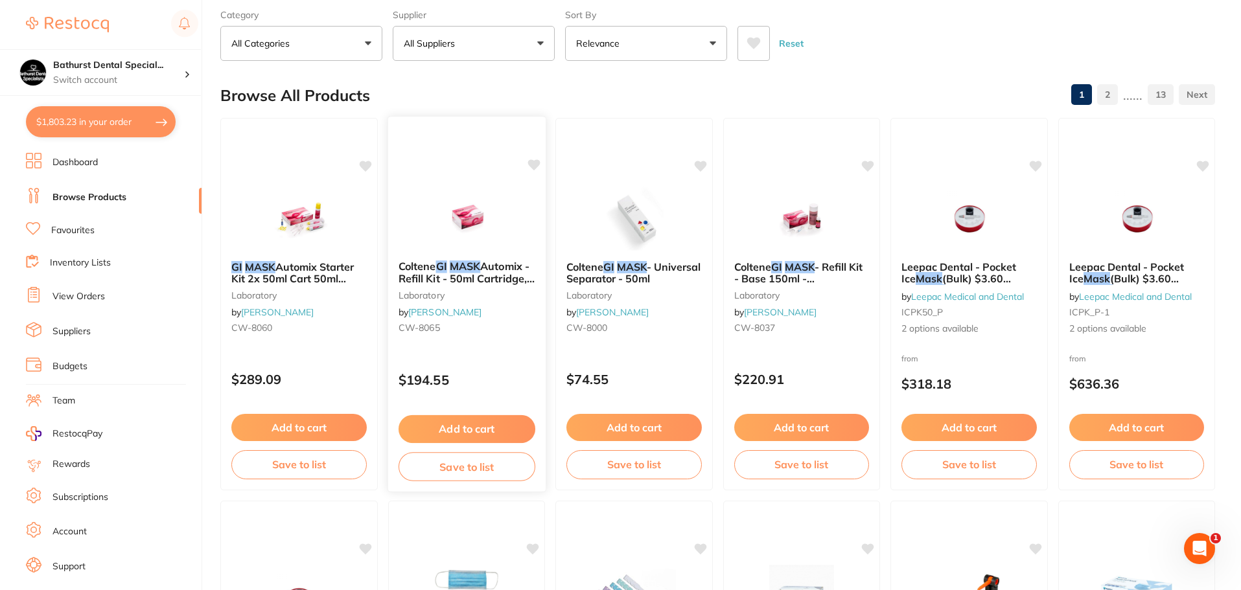
type input "gi mask"
click at [456, 277] on span "Automix - Refill Kit - 50ml Cartridge, 2-Pack and 24 Tips" at bounding box center [466, 278] width 136 height 37
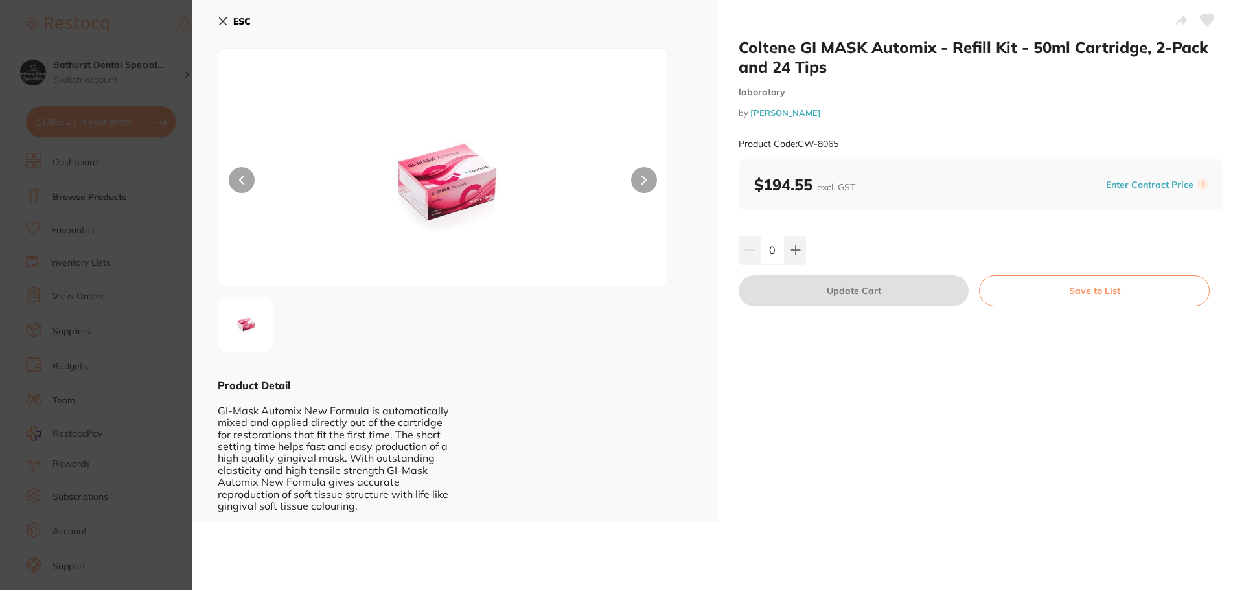
click at [642, 180] on icon at bounding box center [644, 180] width 5 height 9
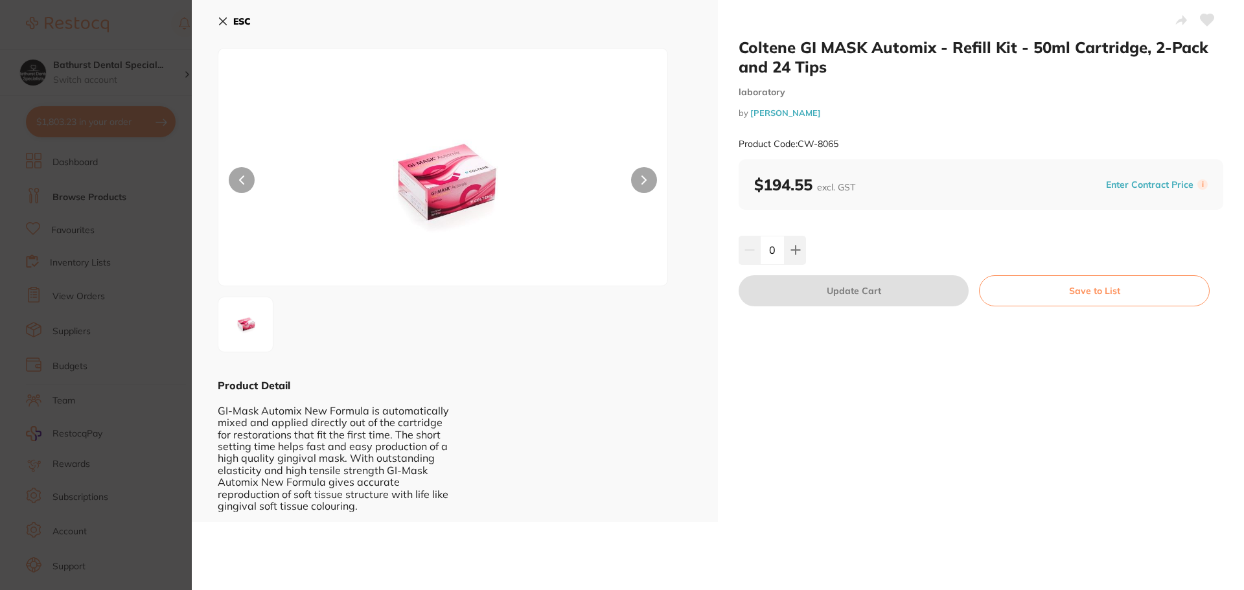
click at [228, 16] on button "ESC" at bounding box center [234, 21] width 33 height 22
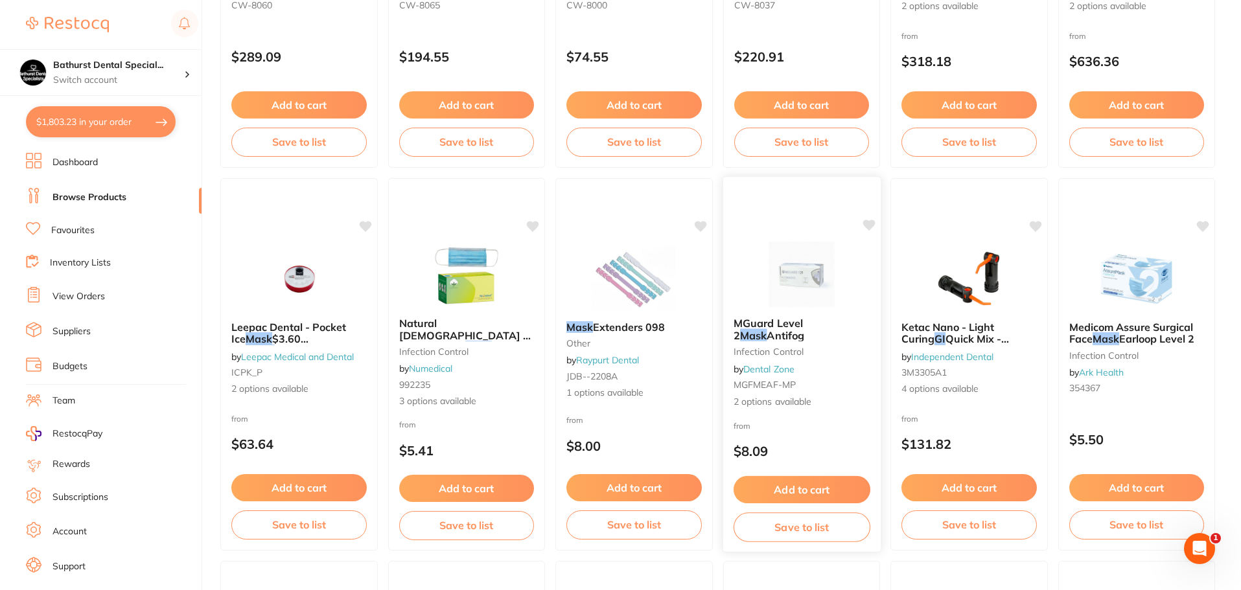
scroll to position [389, 0]
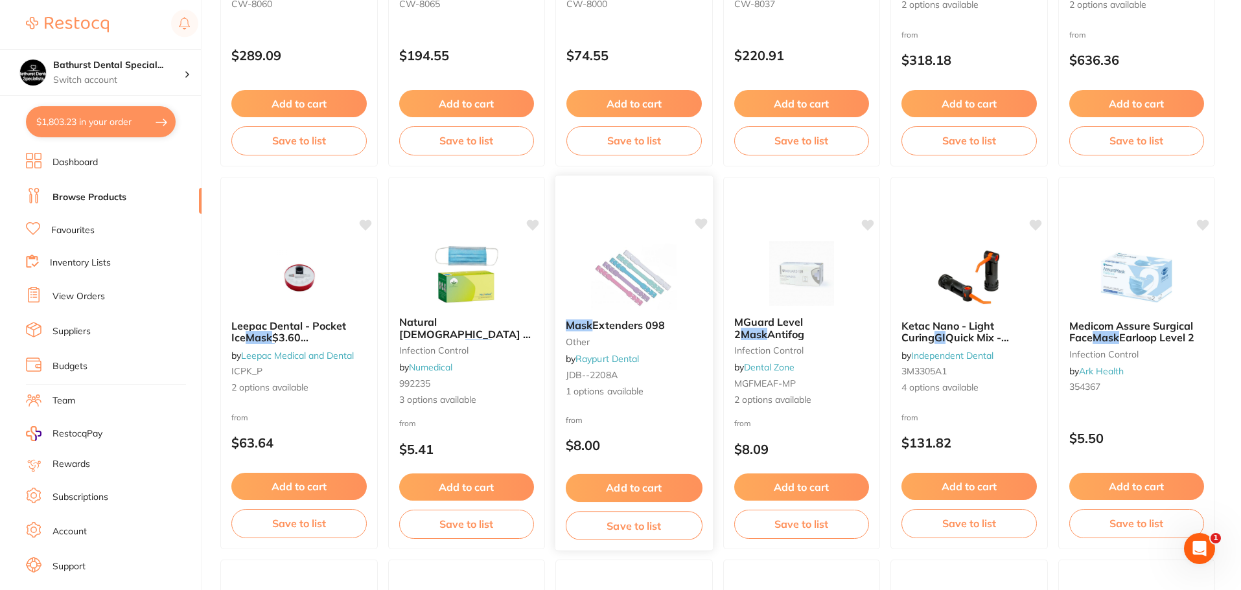
click at [653, 305] on img at bounding box center [634, 276] width 85 height 65
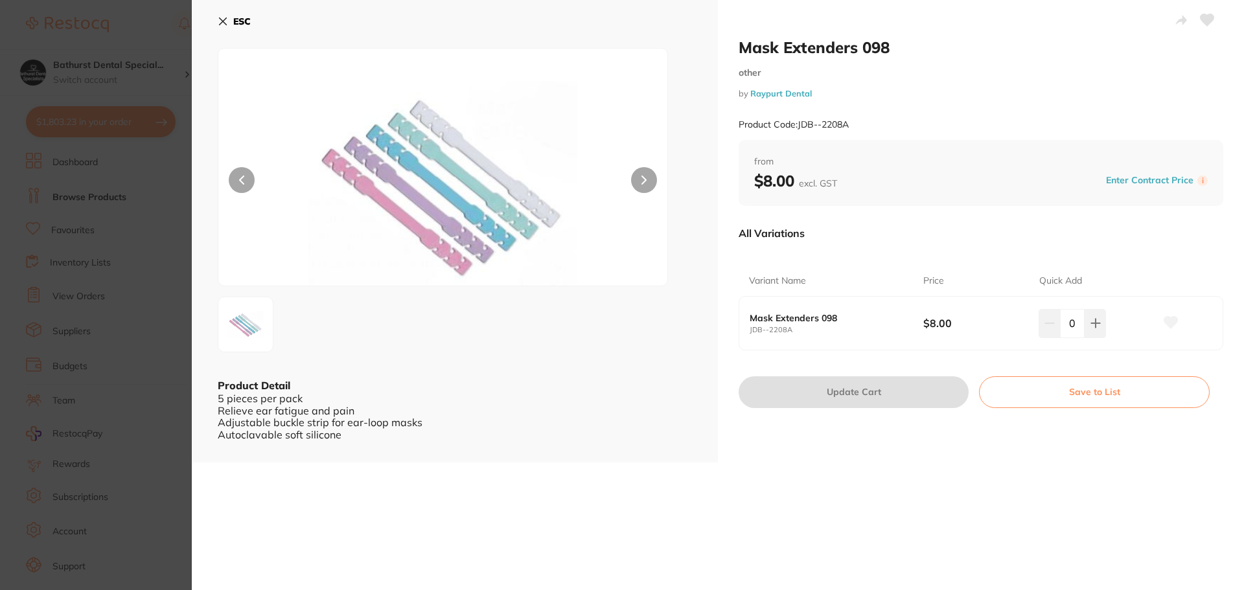
click at [247, 10] on div "ESC Product Detail 5 pieces per pack Relieve ear fatigue and pain Adjustable bu…" at bounding box center [455, 231] width 526 height 463
click at [246, 23] on b "ESC" at bounding box center [241, 22] width 17 height 12
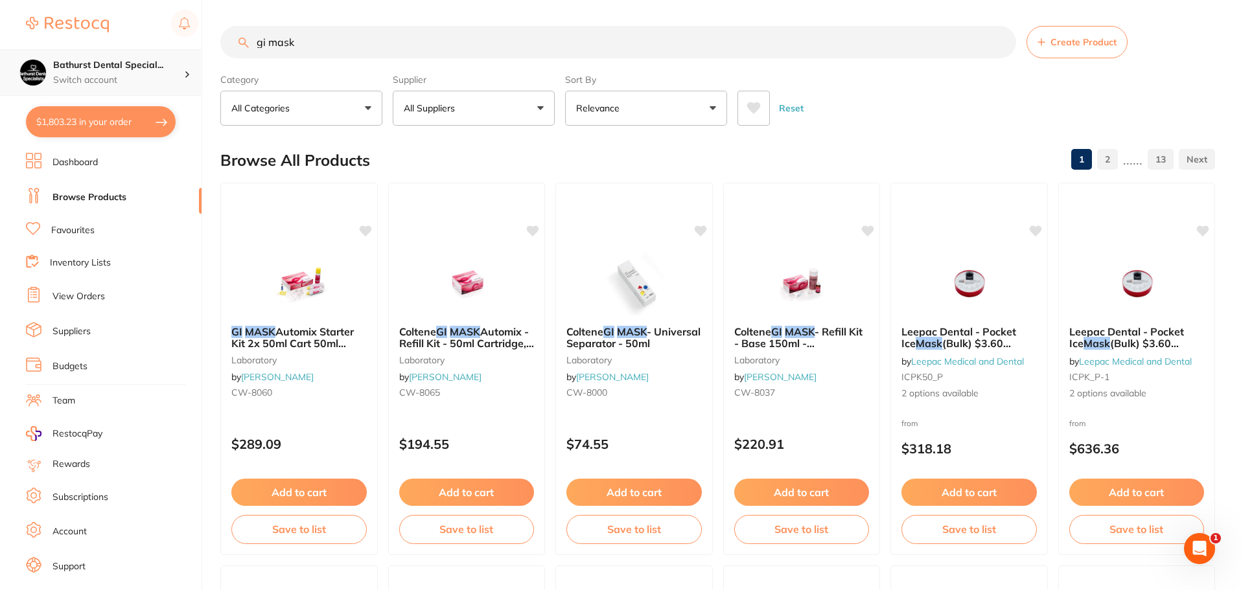
scroll to position [1, 0]
drag, startPoint x: 342, startPoint y: 45, endPoint x: 119, endPoint y: 56, distance: 223.2
click at [124, 56] on div "$1,803.23 Bathurst Dental Special... Switch account Bathurst Dental Specialists…" at bounding box center [620, 295] width 1241 height 590
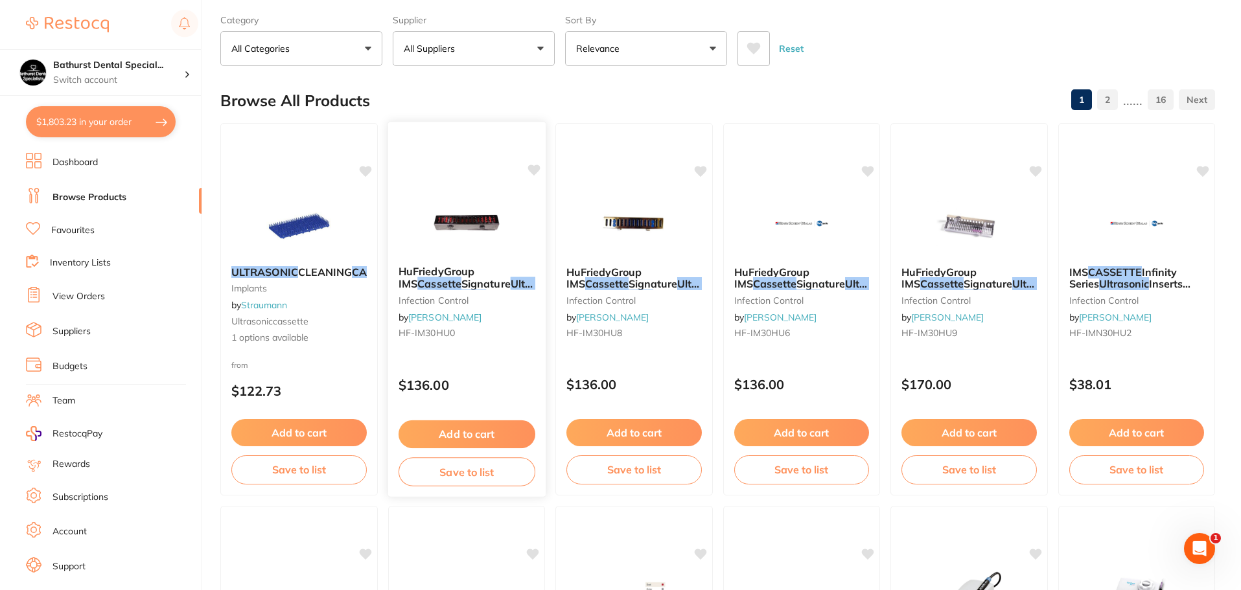
scroll to position [0, 0]
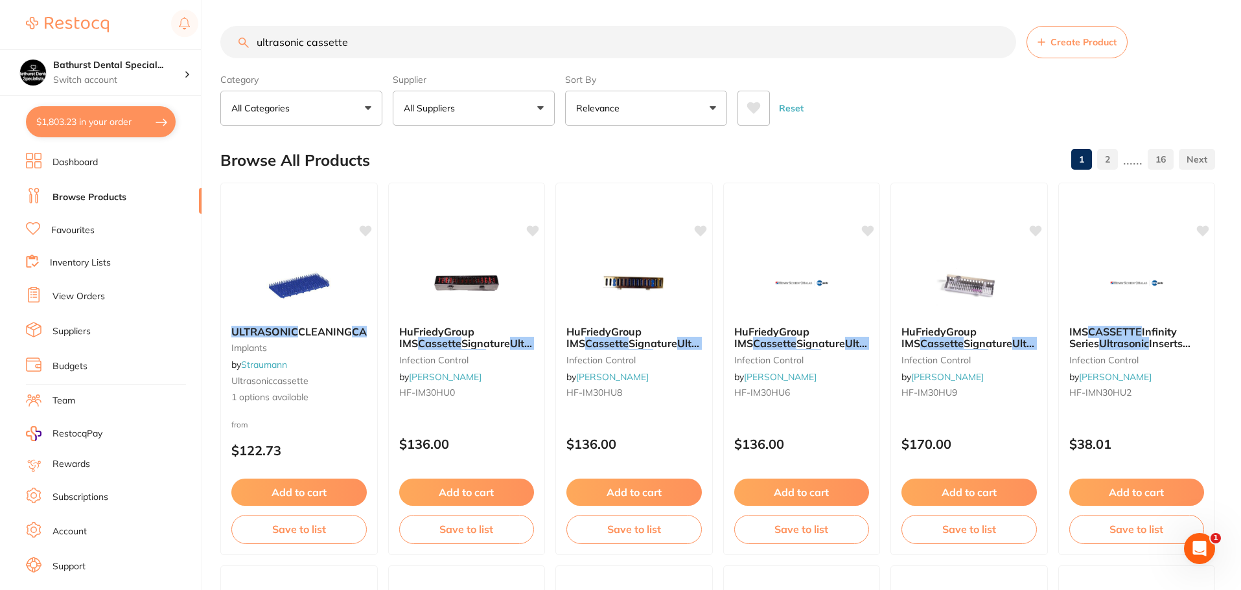
drag, startPoint x: 443, startPoint y: 33, endPoint x: 134, endPoint y: -6, distance: 311.6
click at [134, 0] on html "$1,803.23 Bathurst Dental Special... Switch account Bathurst Dental Specialists…" at bounding box center [620, 295] width 1241 height 590
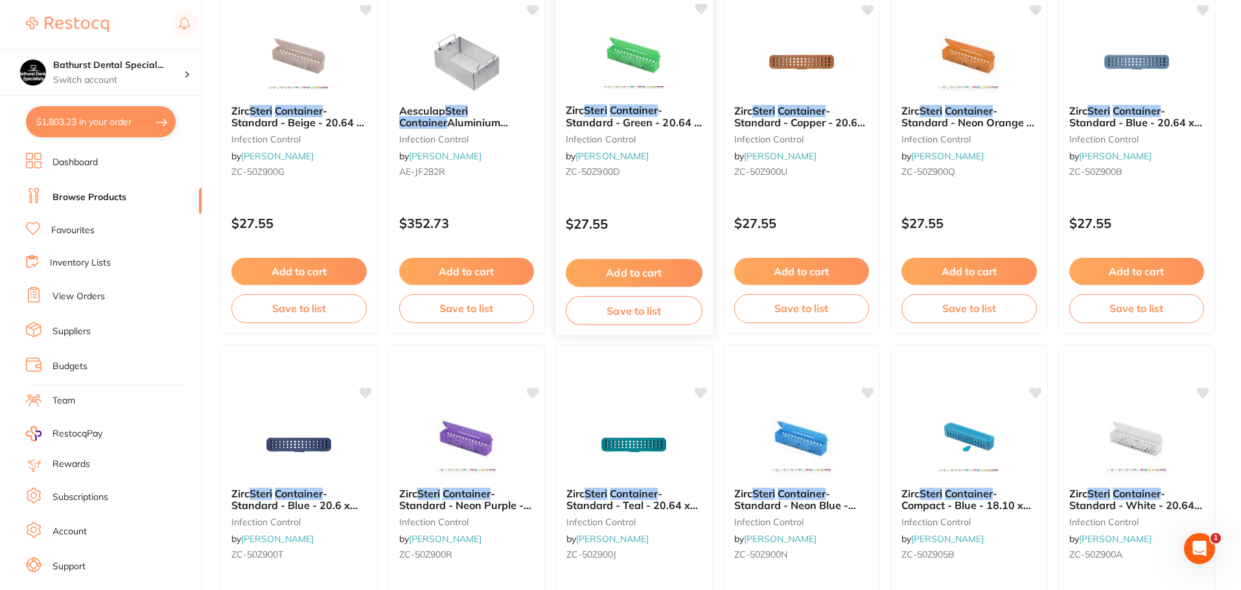
scroll to position [389, 0]
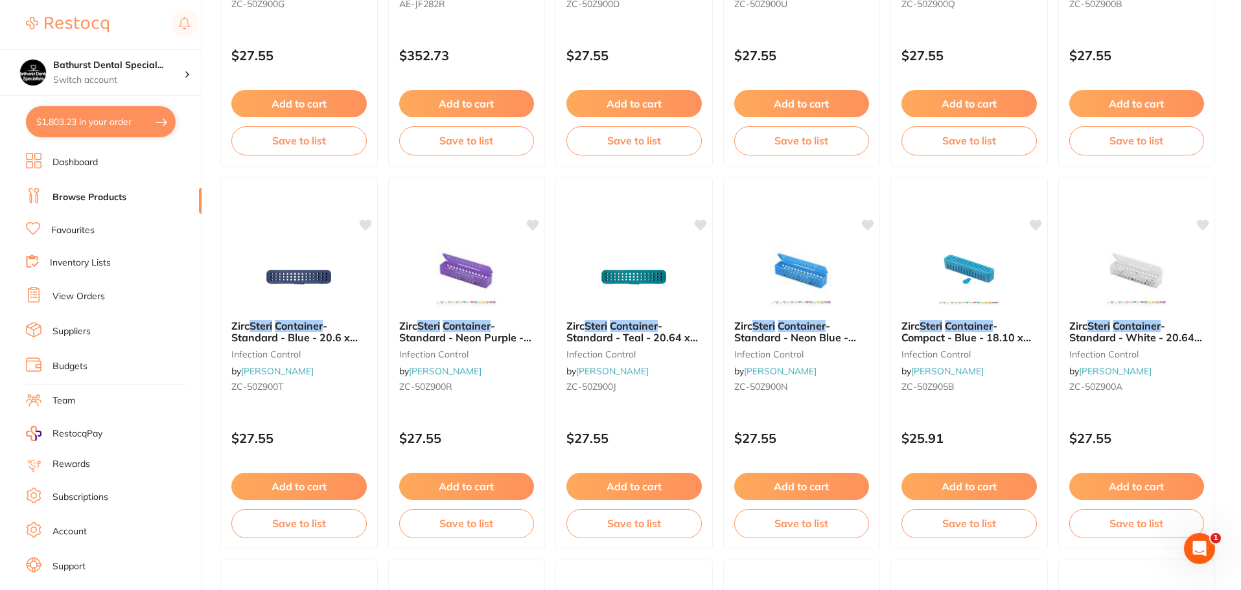
drag, startPoint x: 975, startPoint y: 338, endPoint x: 964, endPoint y: 404, distance: 67.0
click at [975, 338] on span "- Compact - Blue - 18.10 x 3.81 x 3.81cm" at bounding box center [966, 337] width 130 height 37
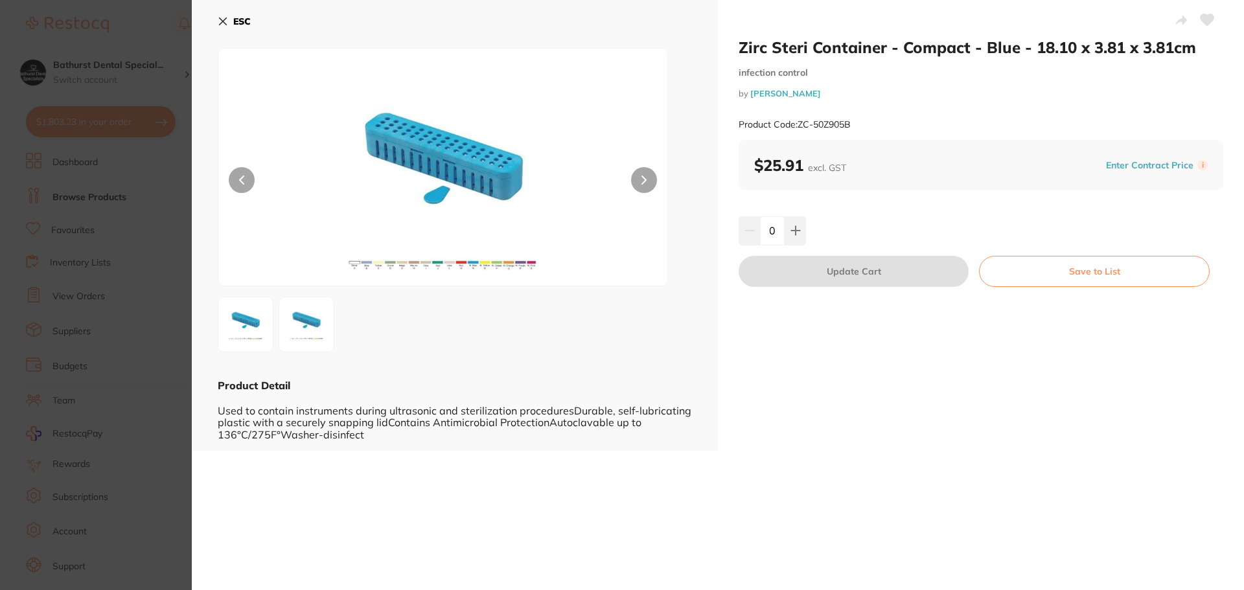
click at [642, 181] on icon at bounding box center [644, 180] width 5 height 9
click at [239, 189] on button at bounding box center [242, 180] width 26 height 26
click at [234, 21] on b "ESC" at bounding box center [241, 22] width 17 height 12
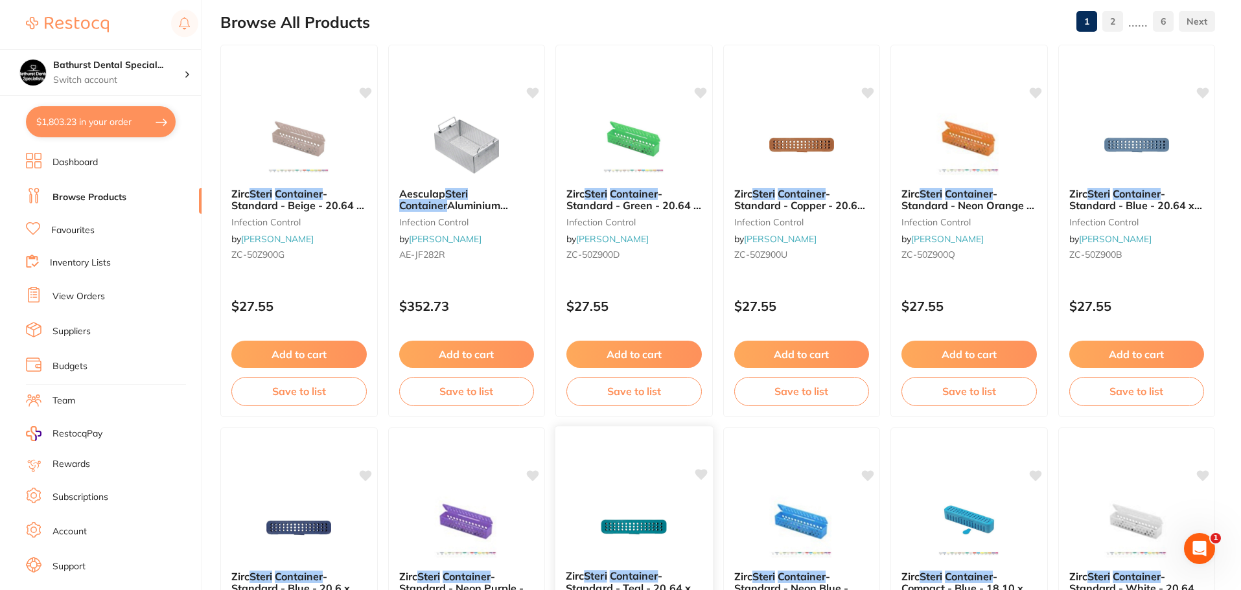
scroll to position [130, 0]
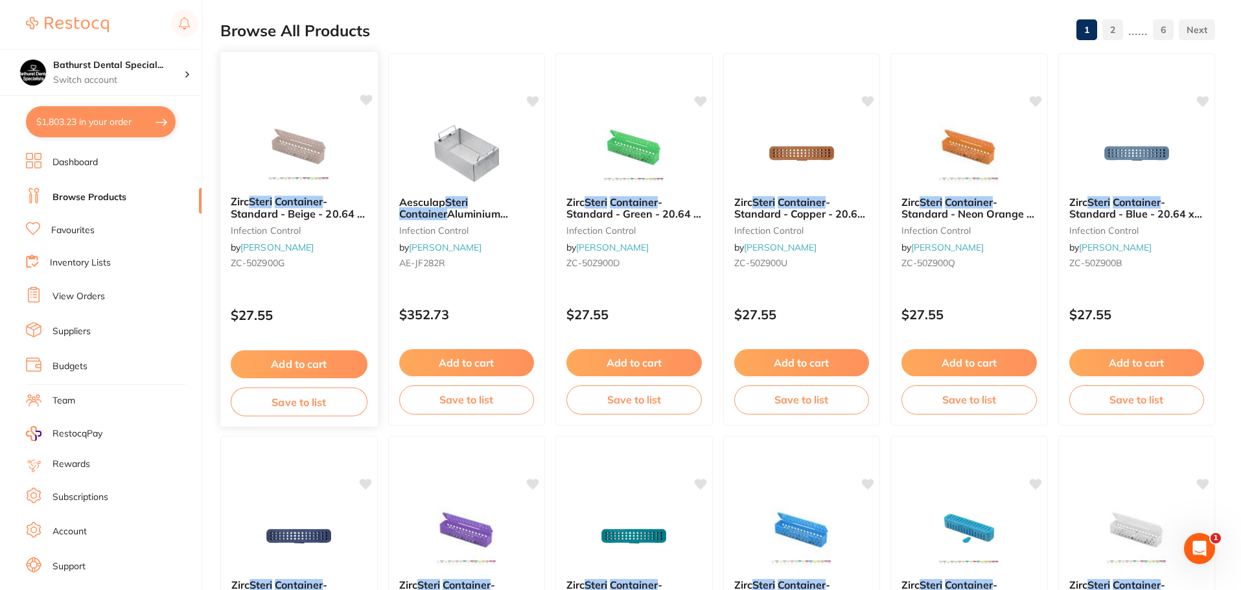
click at [292, 213] on span "- Standard - Beige - 20.64 x 5.08 x 3.81cm" at bounding box center [298, 213] width 134 height 37
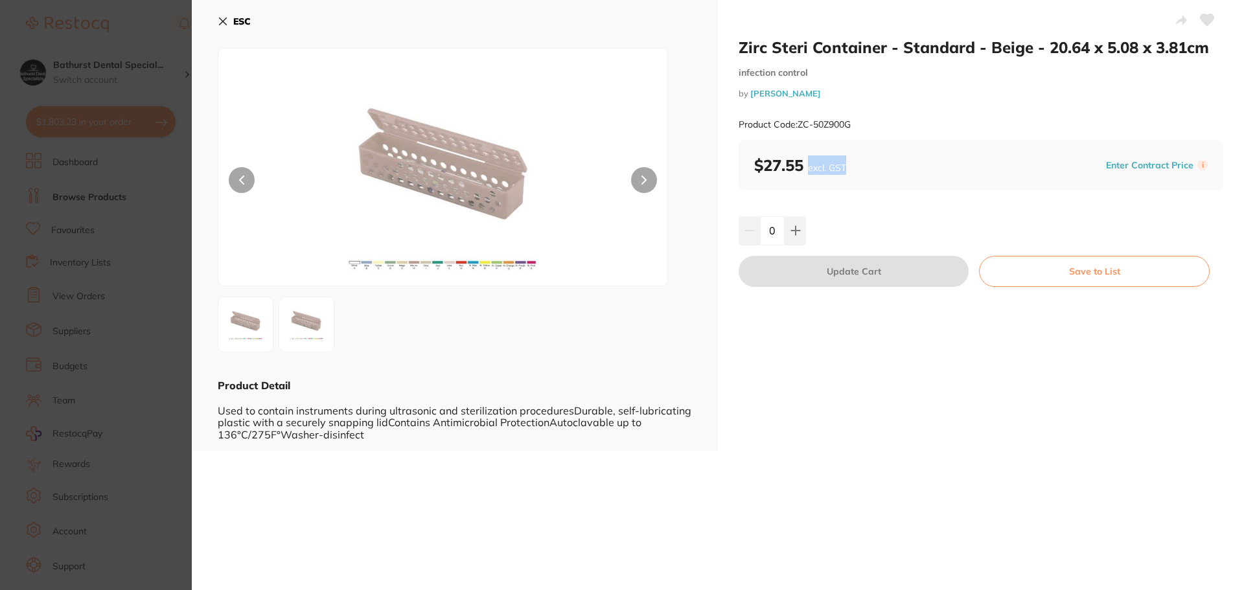
drag, startPoint x: 789, startPoint y: 165, endPoint x: 977, endPoint y: 179, distance: 189.2
click at [974, 178] on div "$27.55 excl. GST Enter Contract Price i" at bounding box center [981, 165] width 485 height 51
click at [1018, 200] on div "Zirc Steri Container - Standard - Beige - 20.64 x 5.08 x 3.81cm infection contr…" at bounding box center [981, 225] width 526 height 451
click at [224, 23] on icon at bounding box center [223, 21] width 7 height 7
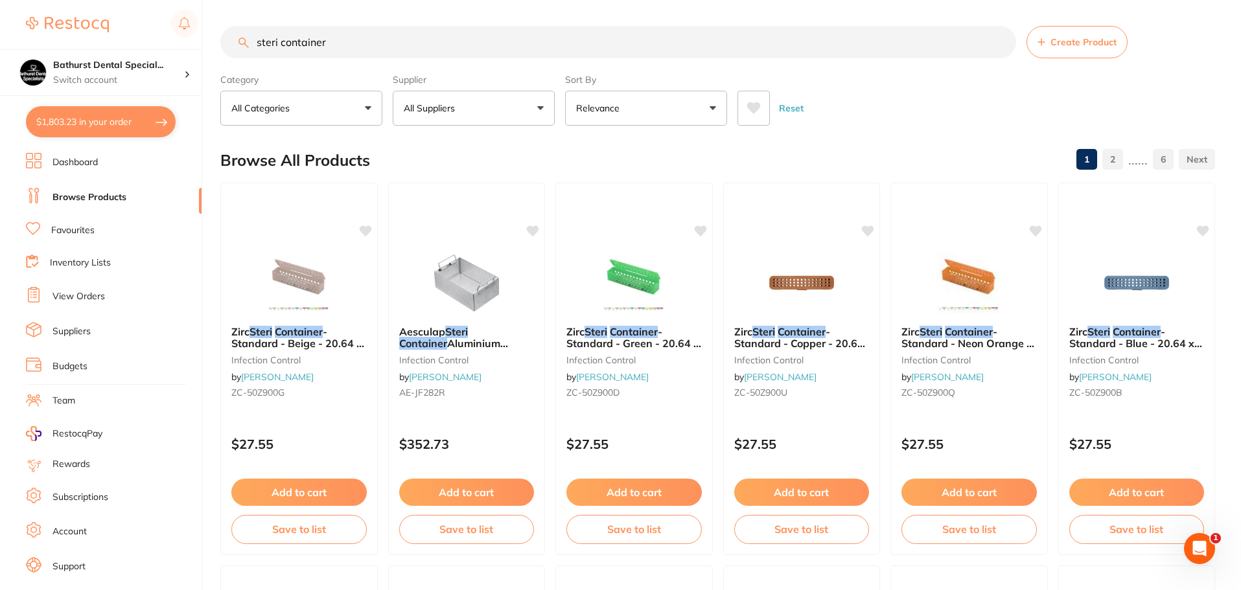
drag, startPoint x: 386, startPoint y: 43, endPoint x: 91, endPoint y: 14, distance: 296.2
click at [6, 22] on div "$1,803.23 Bathurst Dental Special... Switch account Bathurst Dental Specialists…" at bounding box center [620, 295] width 1241 height 590
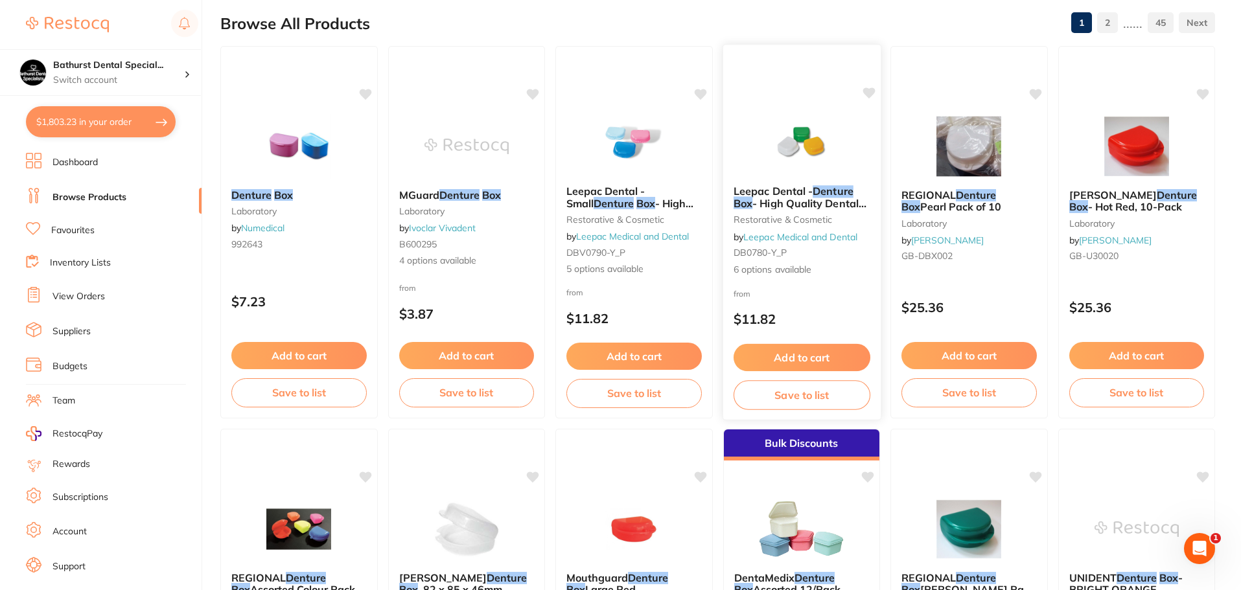
scroll to position [65, 0]
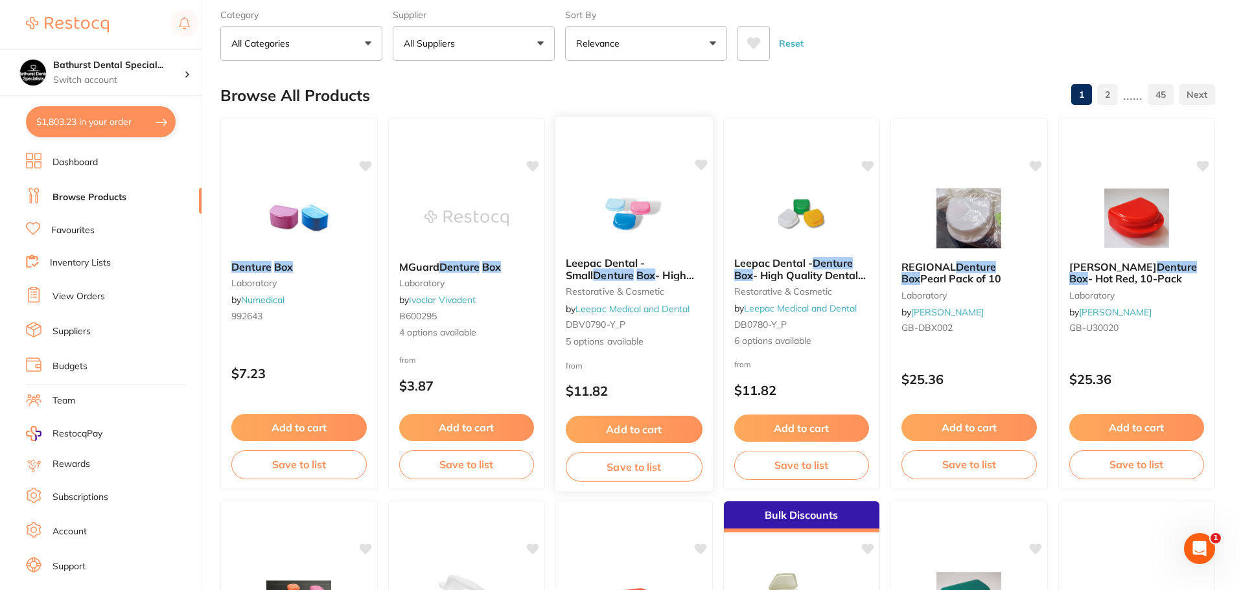
click at [684, 277] on span "- High Quality Dental Product" at bounding box center [630, 280] width 128 height 25
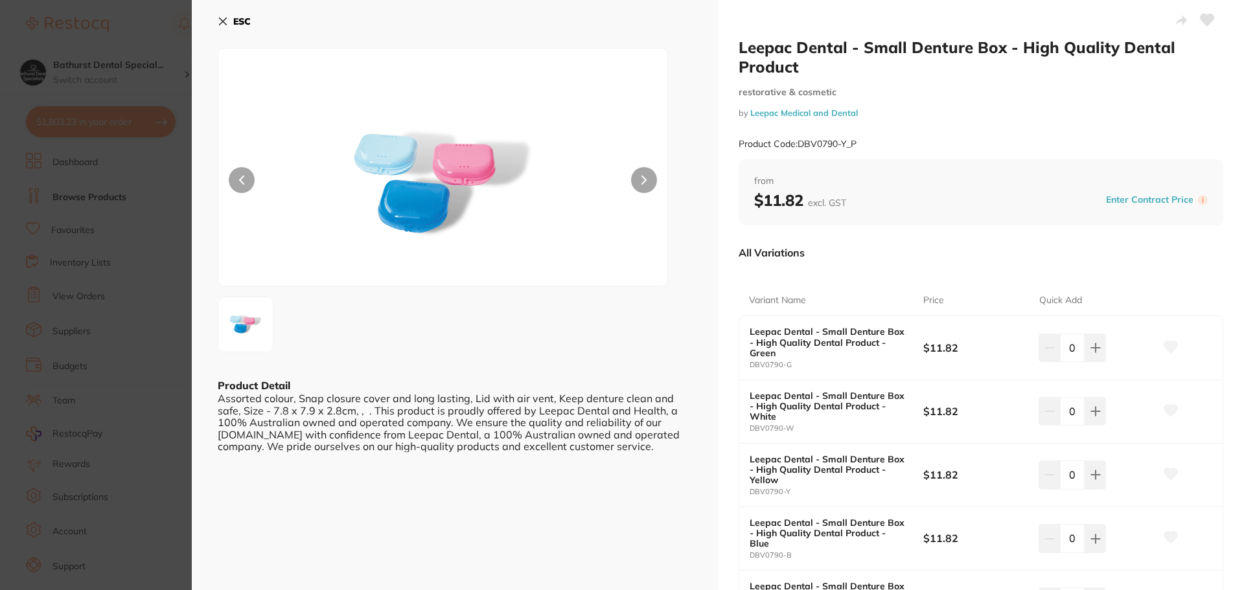
click at [638, 175] on button at bounding box center [644, 180] width 26 height 26
click at [604, 328] on div at bounding box center [455, 325] width 474 height 56
click at [246, 19] on b "ESC" at bounding box center [241, 22] width 17 height 12
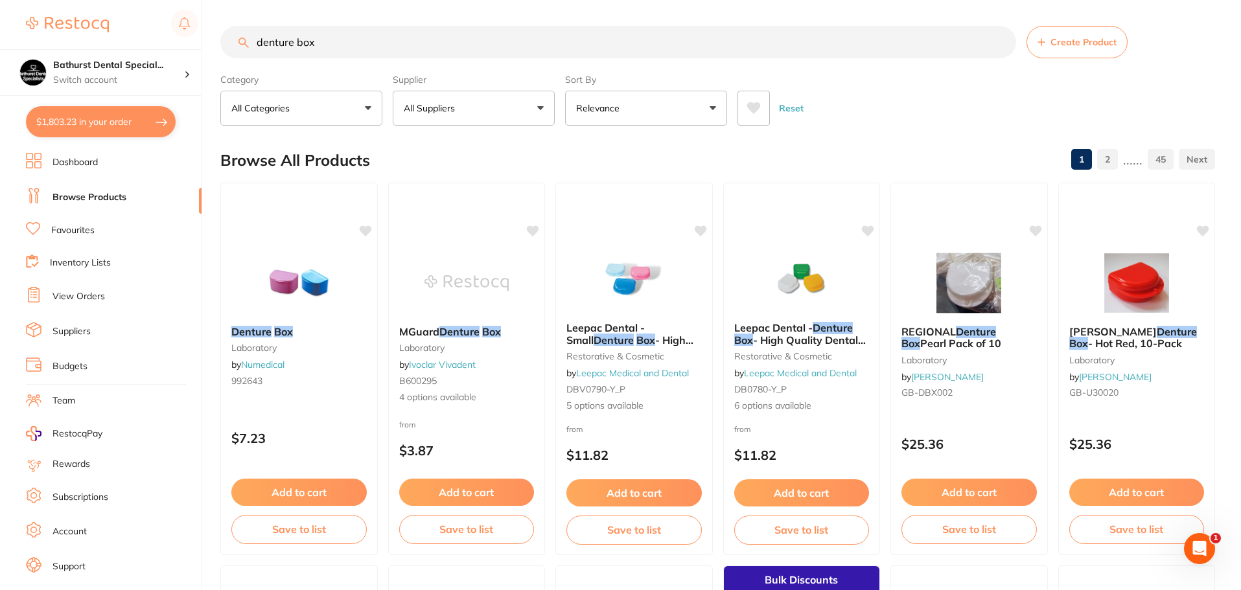
drag, startPoint x: 400, startPoint y: 51, endPoint x: 146, endPoint y: 41, distance: 254.8
click at [146, 41] on div "$1,803.23 Bathurst Dental Special... Switch account Bathurst Dental Specialists…" at bounding box center [620, 295] width 1241 height 590
type input "zirc"
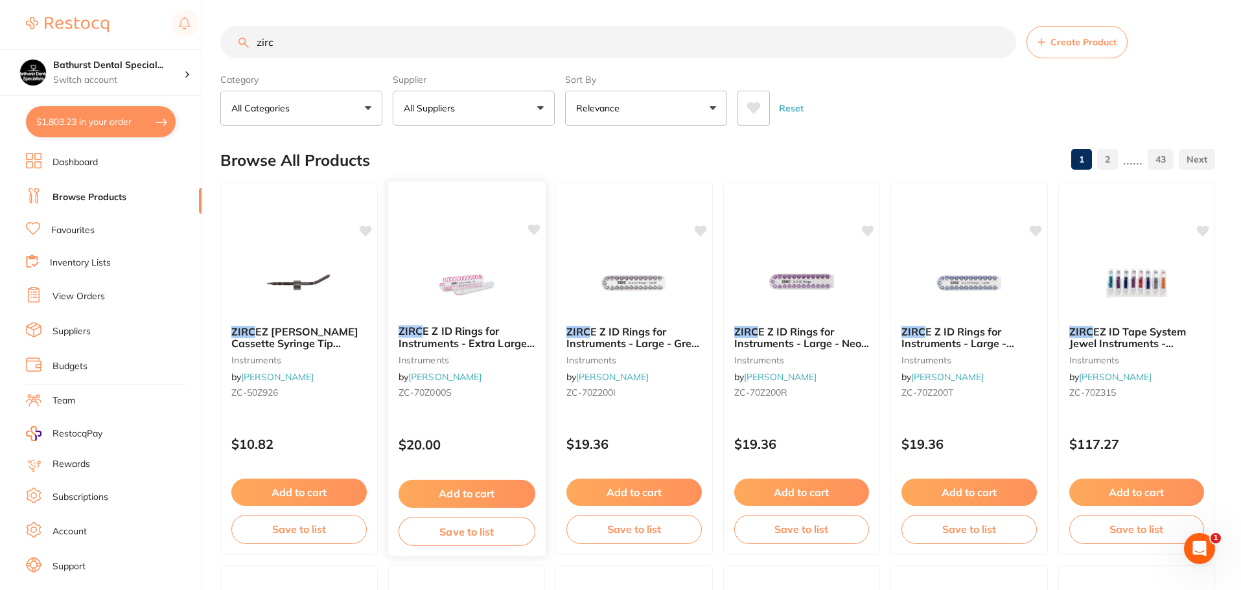
click at [484, 297] on img at bounding box center [466, 281] width 85 height 65
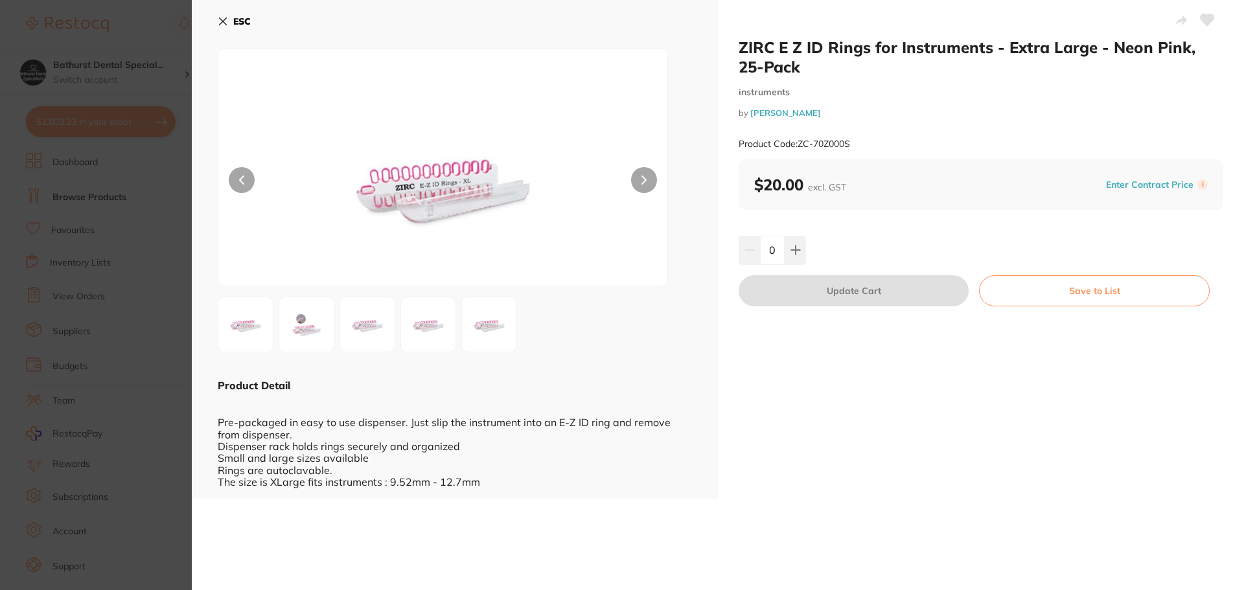
click at [640, 176] on button at bounding box center [644, 180] width 26 height 26
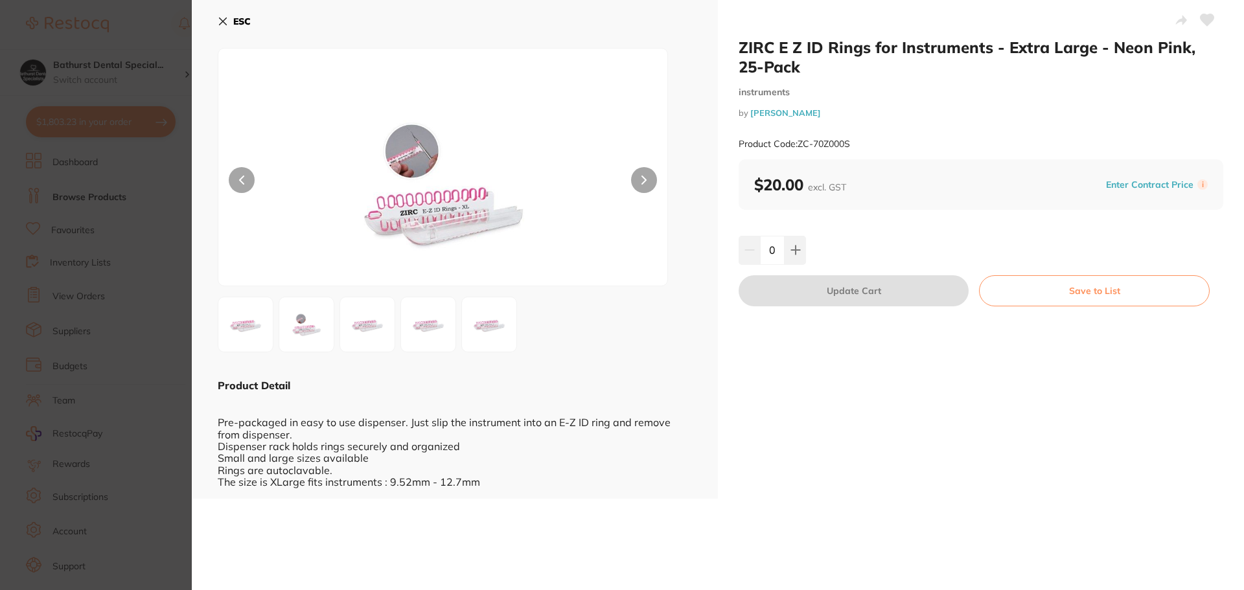
click at [640, 176] on button at bounding box center [644, 180] width 26 height 26
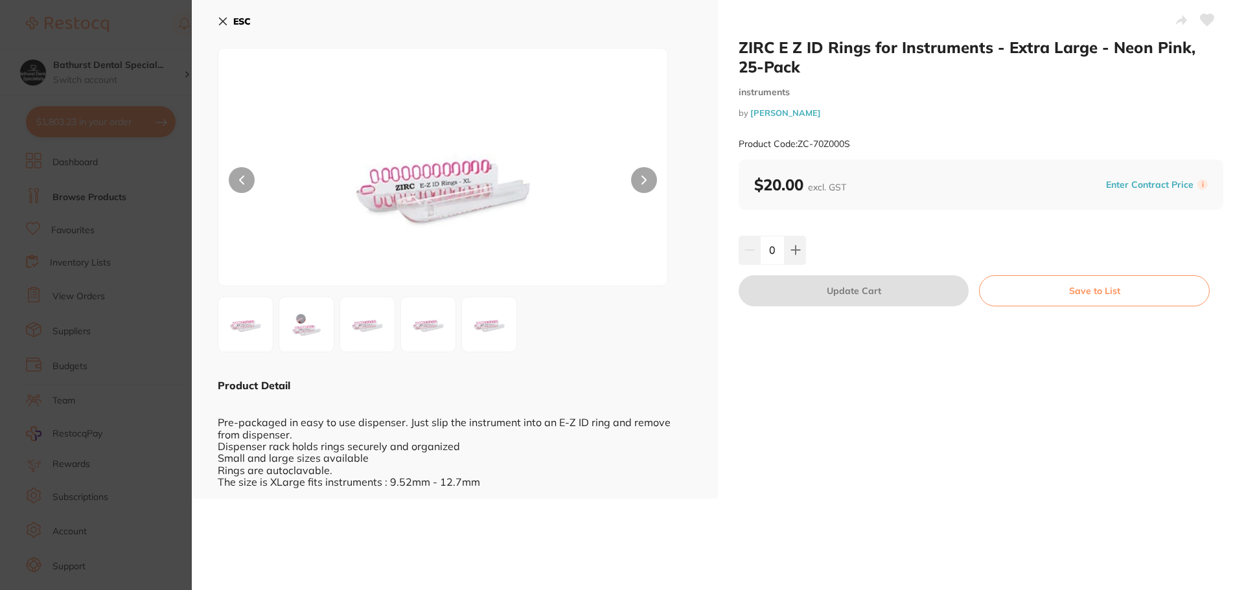
click at [640, 176] on button at bounding box center [644, 180] width 26 height 26
click at [639, 176] on button at bounding box center [644, 180] width 26 height 26
click at [612, 465] on div "Pre-packaged in easy to use dispenser. Just slip the instrument into an E-Z ID …" at bounding box center [455, 440] width 474 height 95
click at [636, 185] on button at bounding box center [644, 180] width 26 height 26
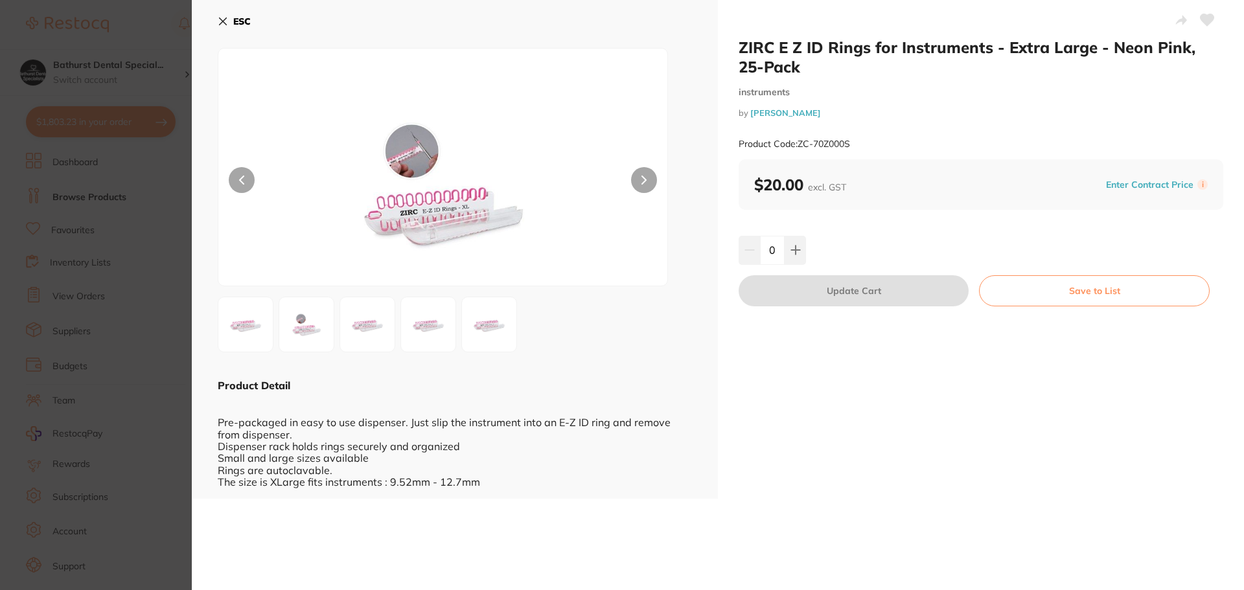
click at [636, 185] on button at bounding box center [644, 180] width 26 height 26
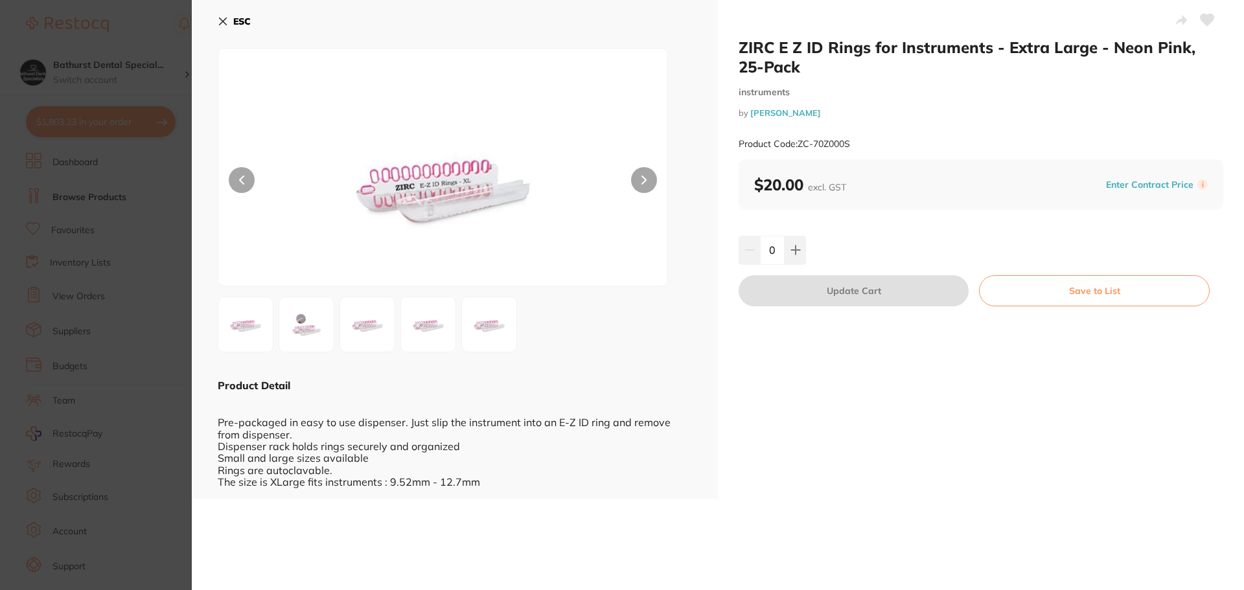
click at [636, 185] on button at bounding box center [644, 180] width 26 height 26
click at [222, 23] on icon at bounding box center [223, 21] width 7 height 7
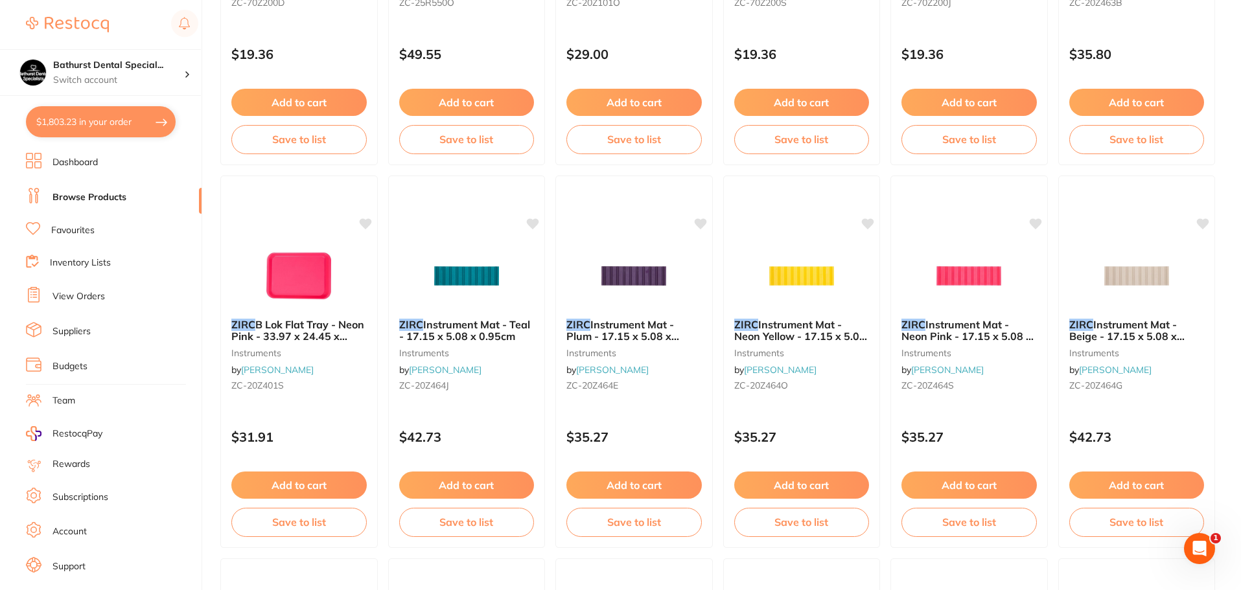
scroll to position [778, 0]
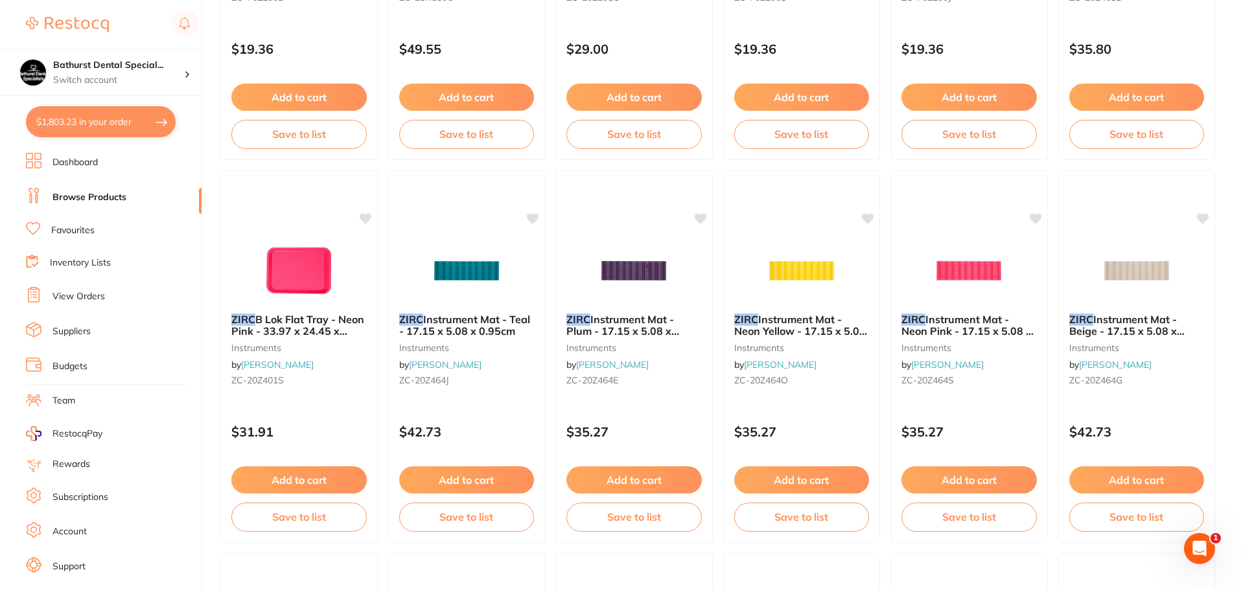
drag, startPoint x: 508, startPoint y: 269, endPoint x: 507, endPoint y: 262, distance: 6.5
click at [508, 269] on img at bounding box center [466, 270] width 84 height 65
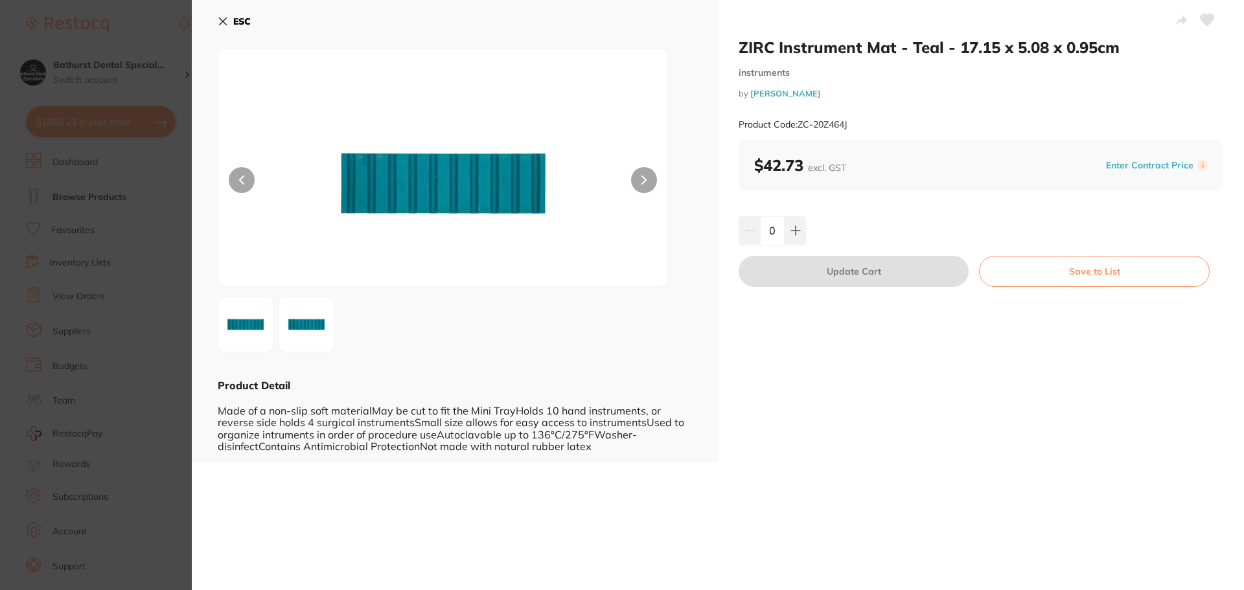
click at [658, 178] on div at bounding box center [443, 167] width 450 height 238
click at [651, 170] on button at bounding box center [644, 180] width 26 height 26
click at [225, 21] on icon at bounding box center [223, 21] width 10 height 10
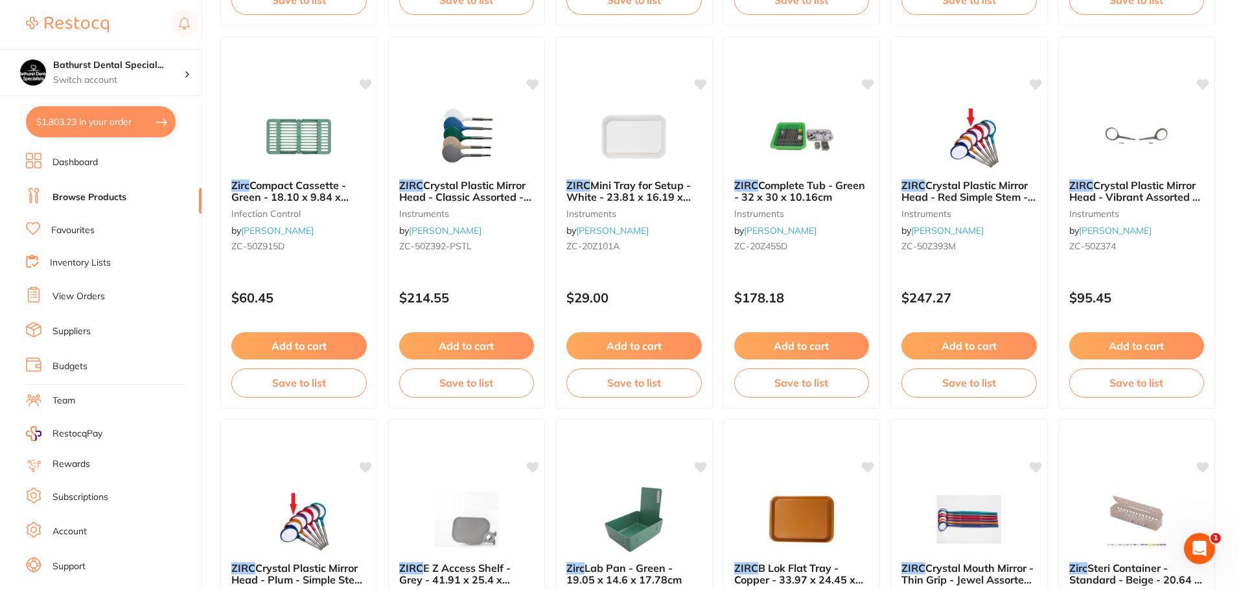
scroll to position [1815, 0]
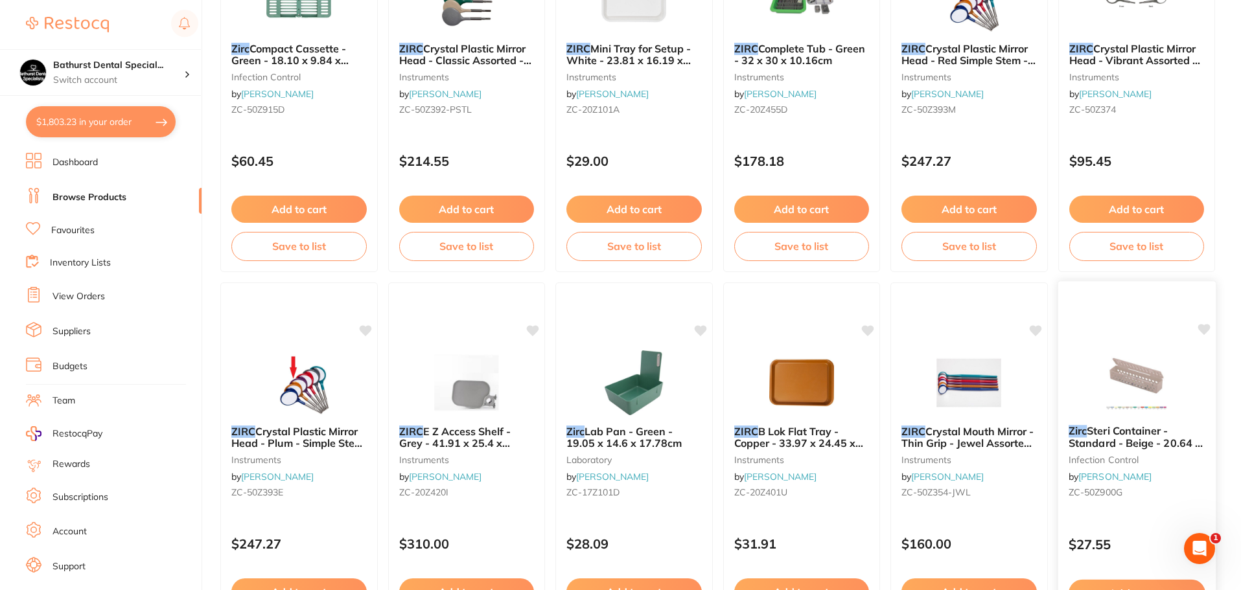
click at [1120, 428] on span "Steri Container - Standard - Beige - 20.64 x 5.08 x 3.81cm" at bounding box center [1135, 442] width 134 height 37
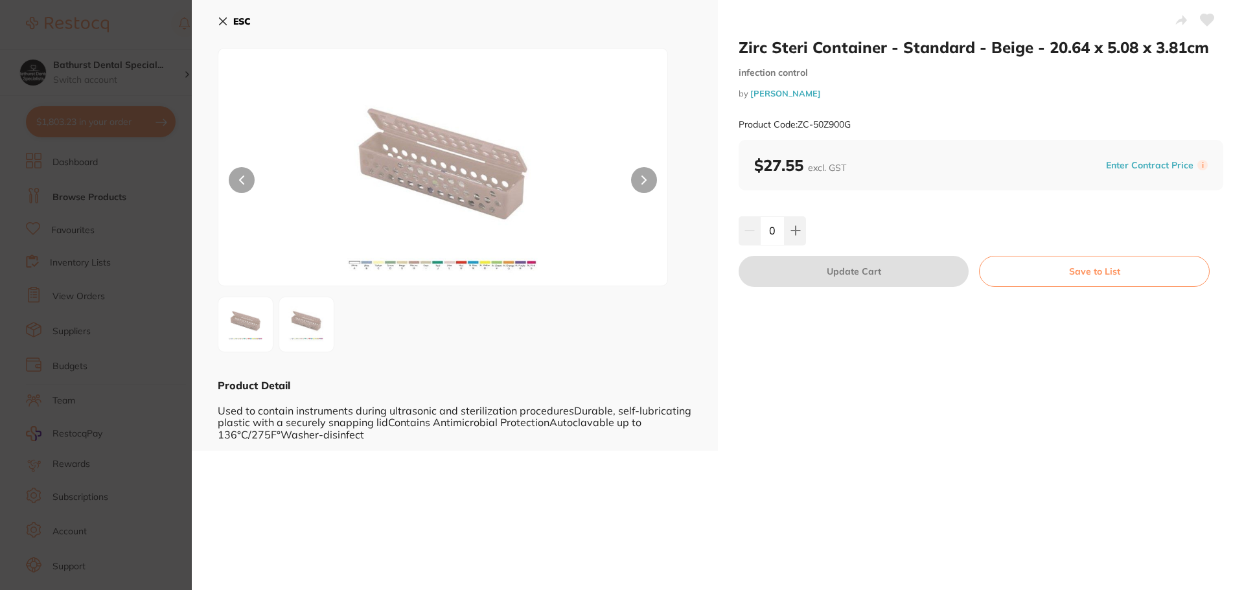
click at [635, 177] on button at bounding box center [644, 180] width 26 height 26
click at [245, 181] on button at bounding box center [242, 180] width 26 height 26
click at [792, 225] on icon at bounding box center [796, 230] width 10 height 10
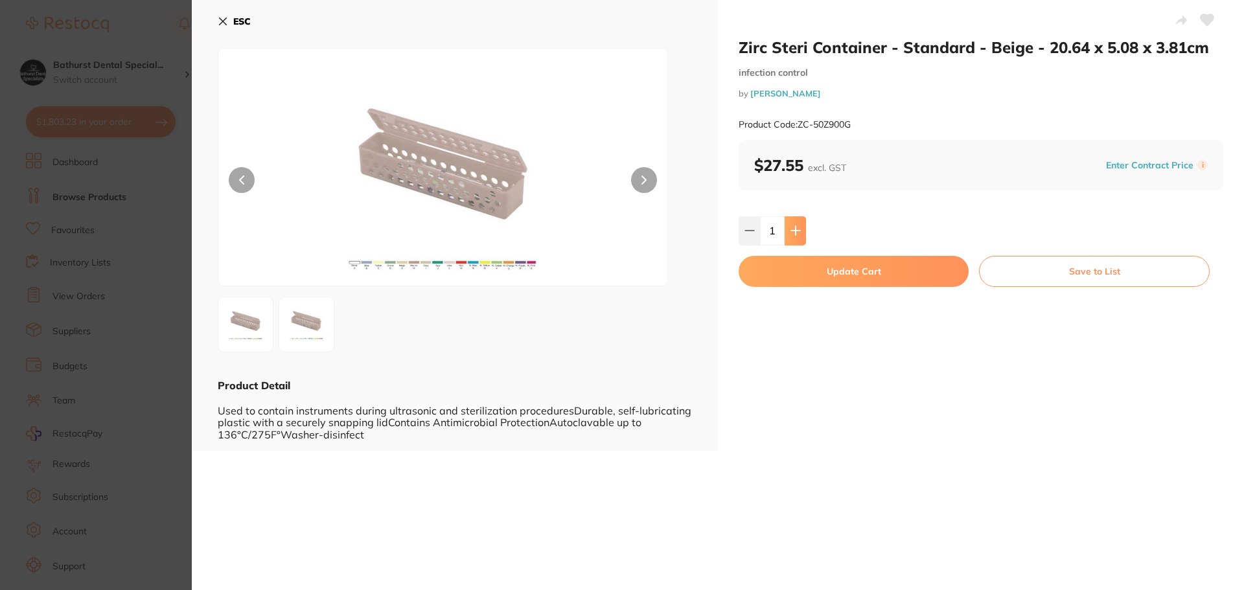
click at [792, 225] on icon at bounding box center [796, 230] width 10 height 10
click at [745, 233] on icon at bounding box center [750, 230] width 10 height 10
type input "2"
drag, startPoint x: 785, startPoint y: 273, endPoint x: 725, endPoint y: 465, distance: 200.9
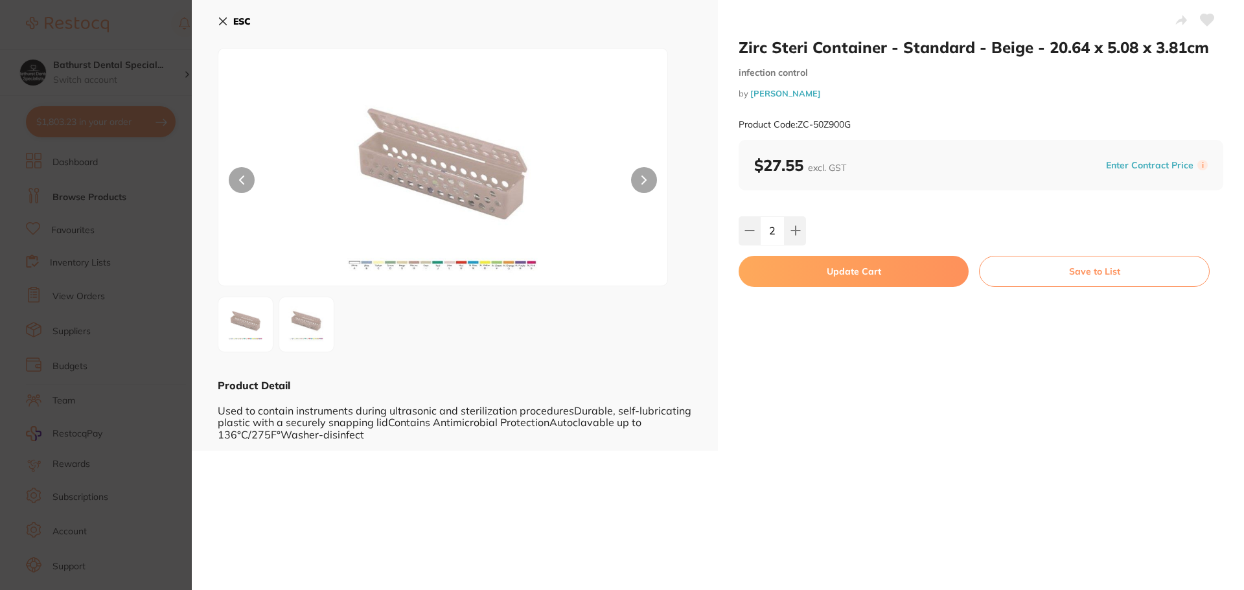
click at [787, 276] on button "Update Cart" at bounding box center [854, 271] width 230 height 31
checkbox input "false"
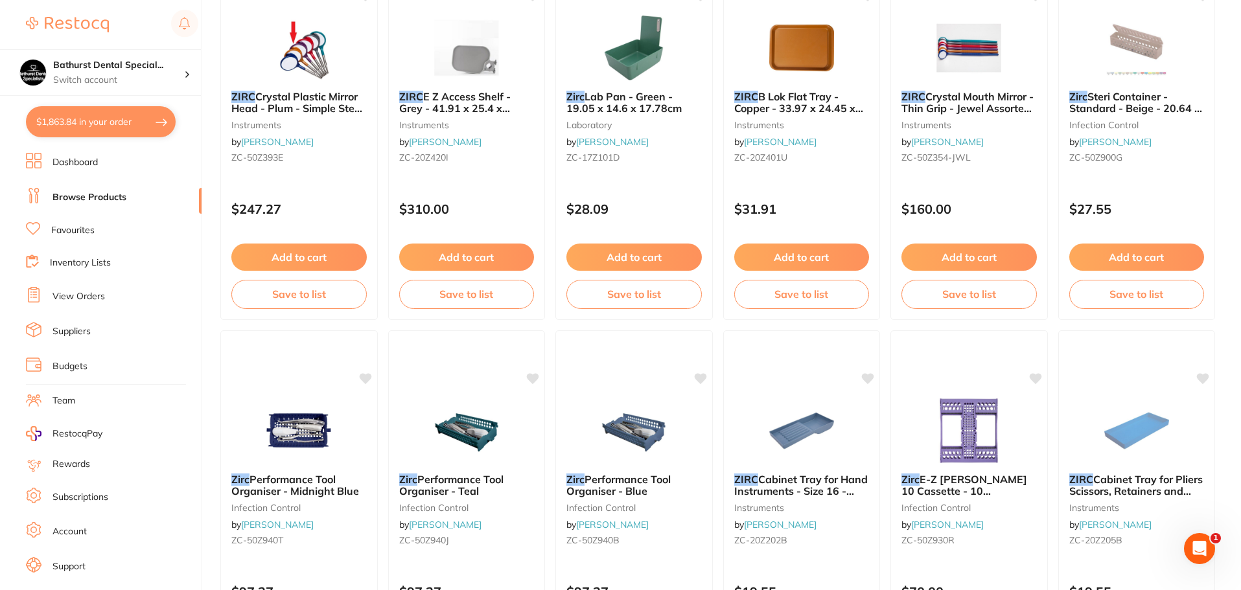
scroll to position [2269, 0]
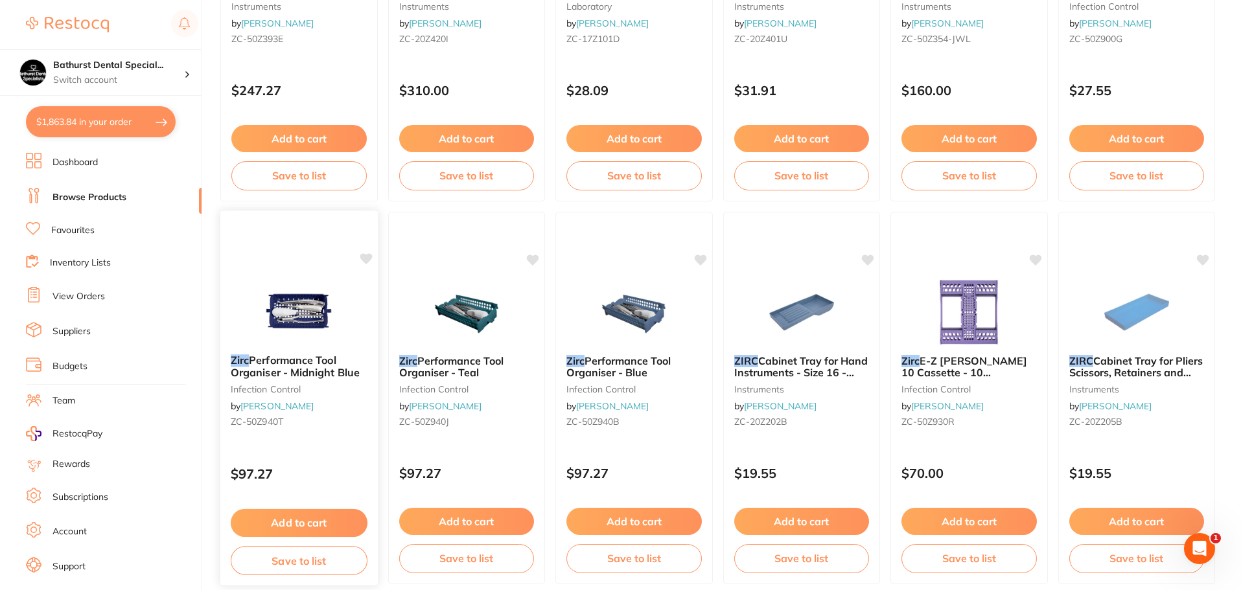
click at [277, 367] on span "Performance Tool Organiser - Midnight Blue" at bounding box center [295, 366] width 129 height 25
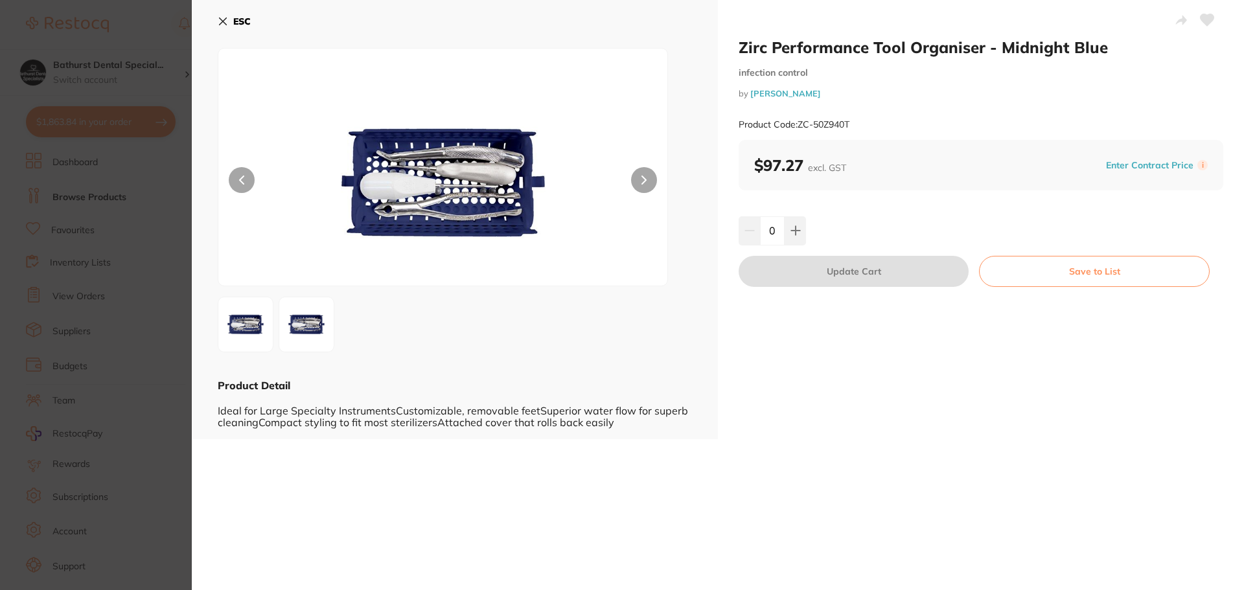
click at [642, 185] on button at bounding box center [644, 180] width 26 height 26
click at [642, 181] on icon at bounding box center [644, 180] width 5 height 9
click at [245, 27] on b "ESC" at bounding box center [241, 22] width 17 height 12
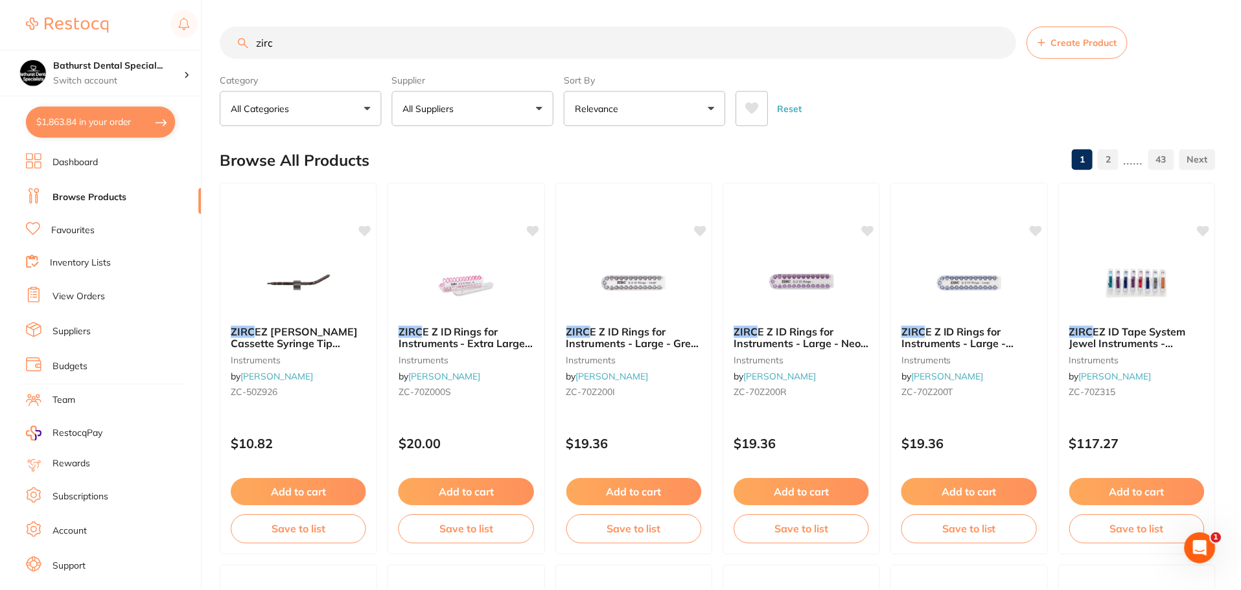
scroll to position [2269, 0]
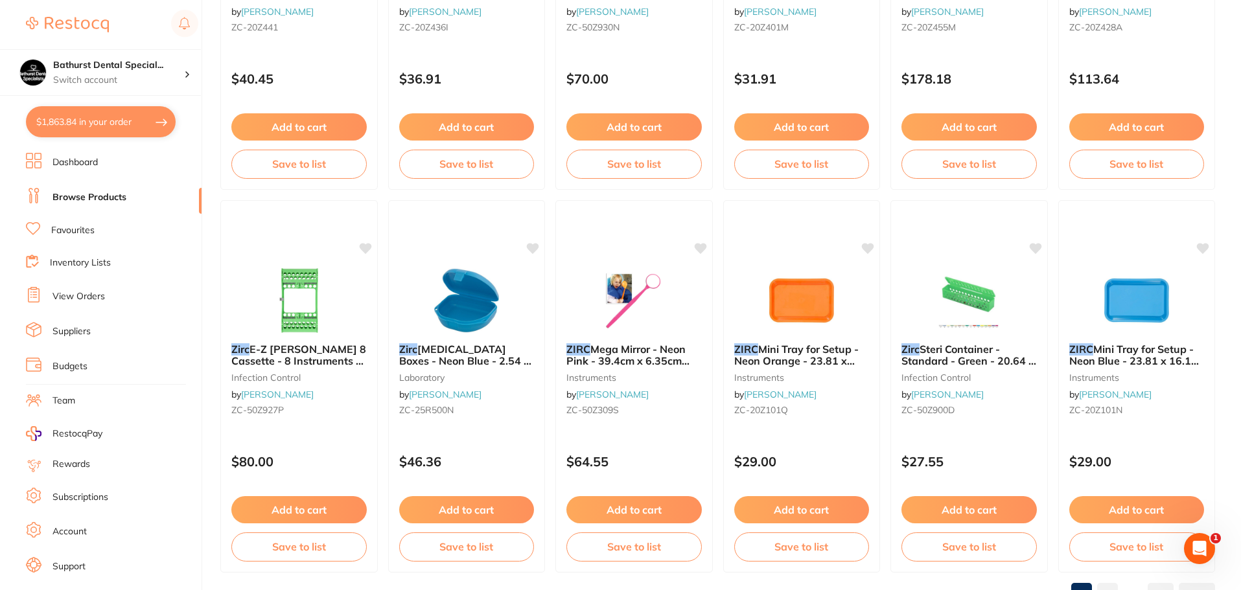
scroll to position [3096, 0]
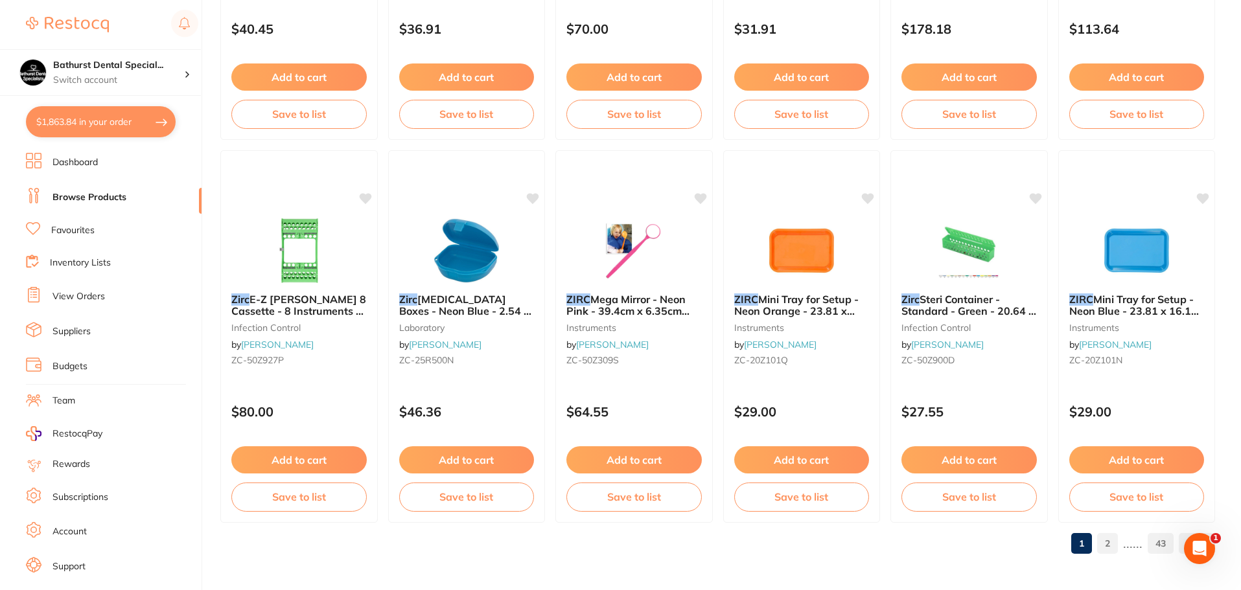
click at [1106, 542] on link "2" at bounding box center [1107, 544] width 21 height 26
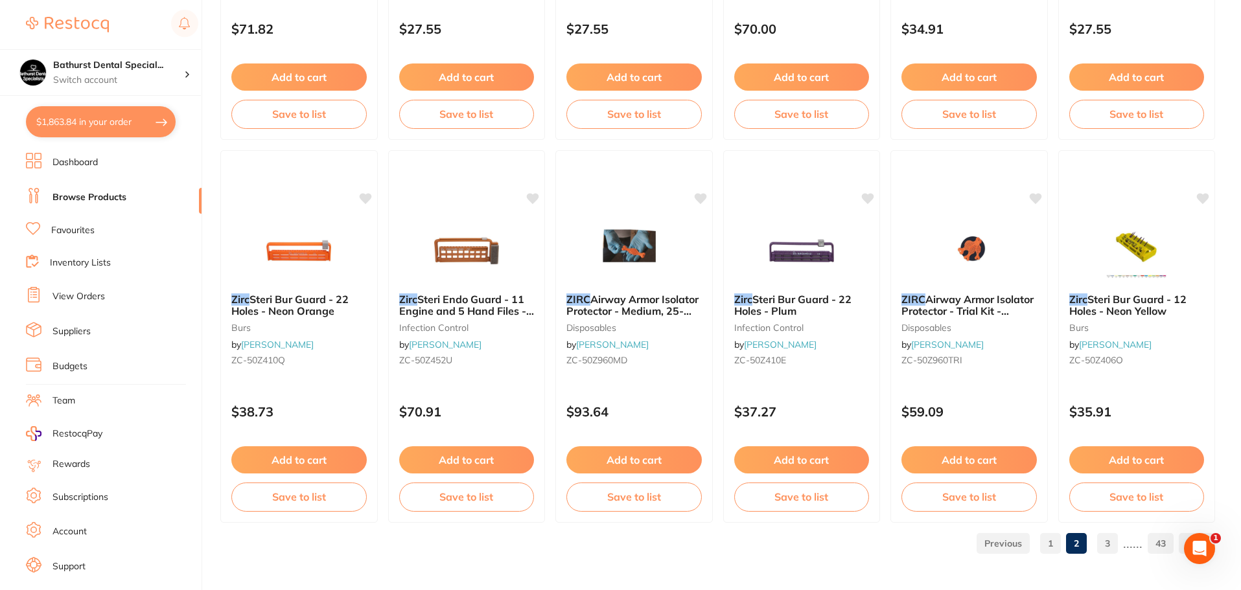
click at [1103, 547] on link "3" at bounding box center [1107, 544] width 21 height 26
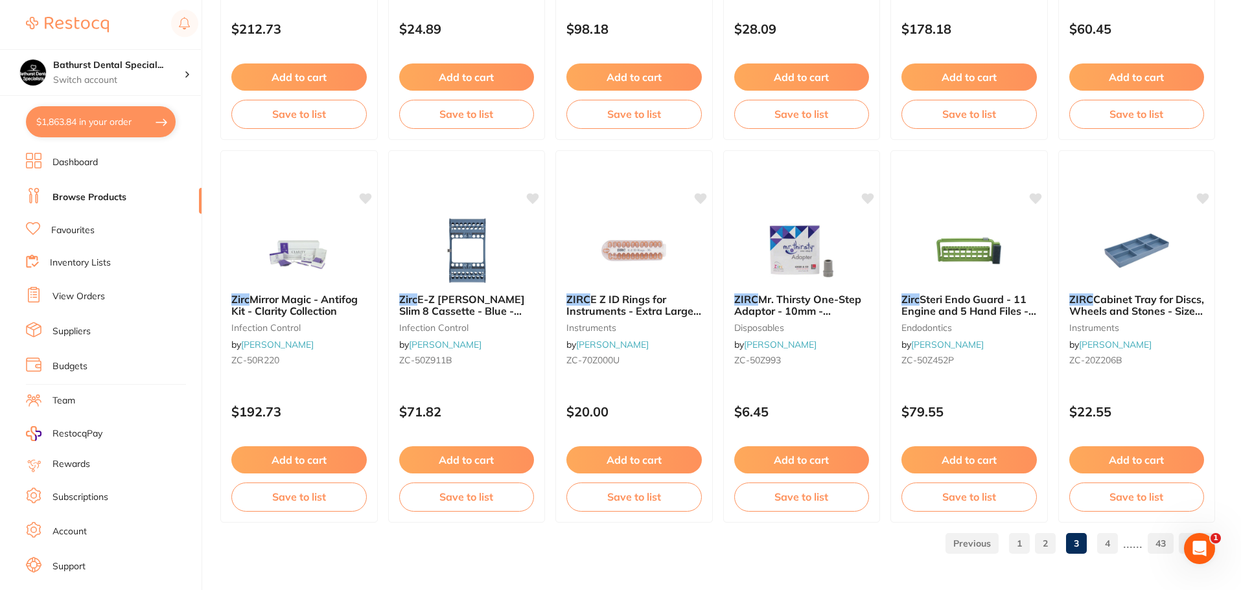
click at [1102, 540] on link "4" at bounding box center [1107, 544] width 21 height 26
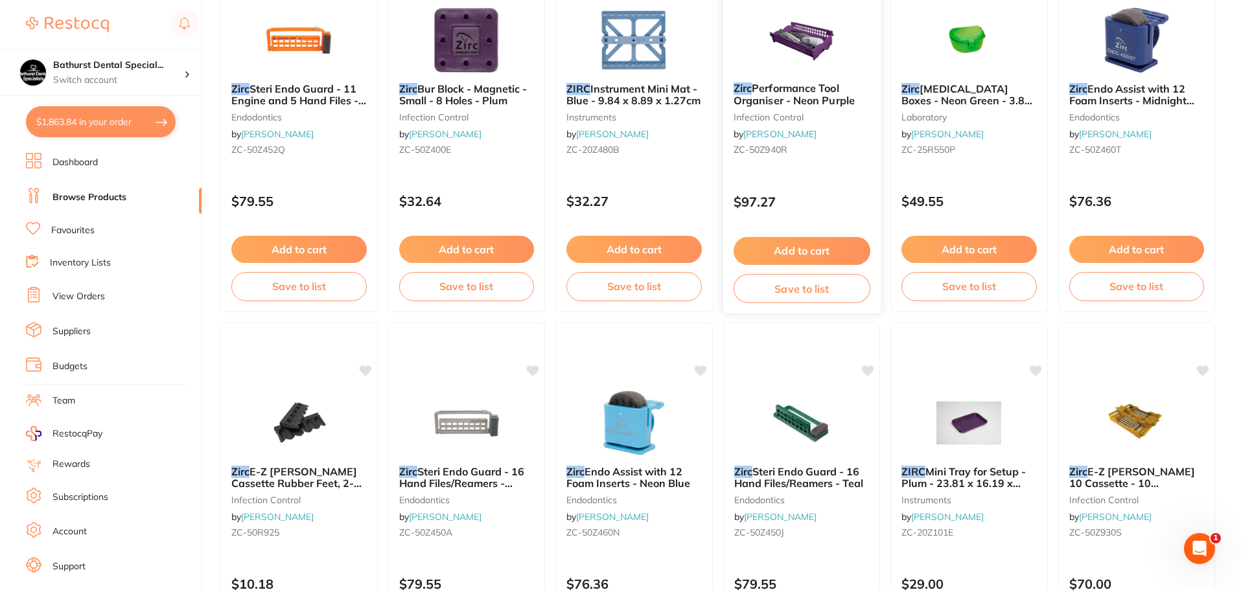
scroll to position [65, 0]
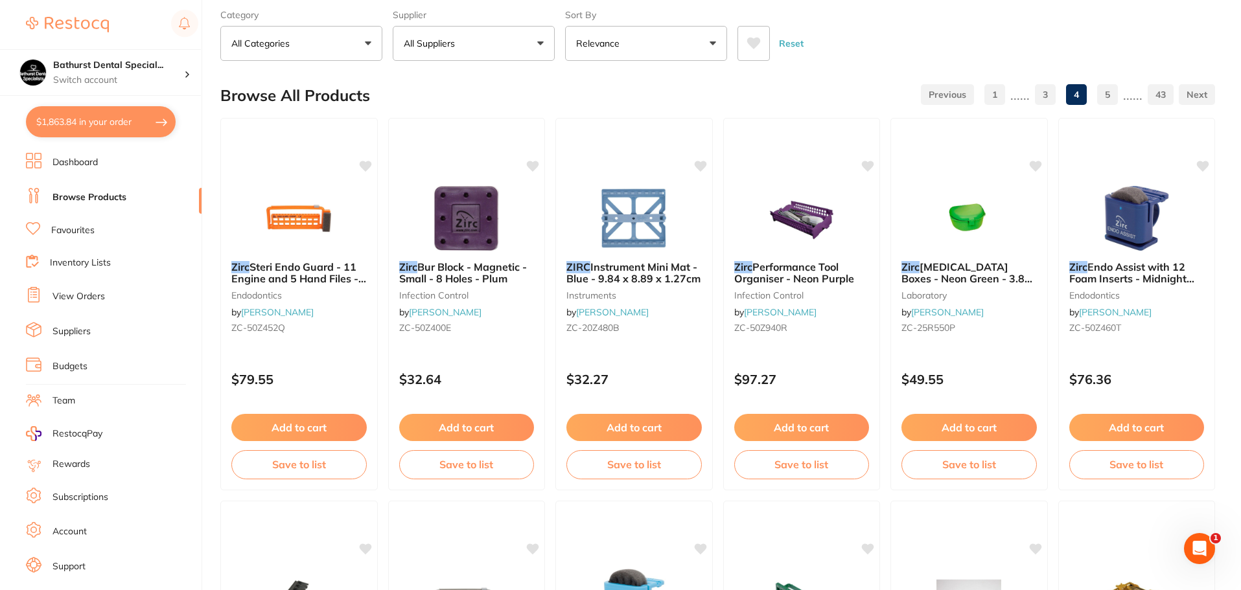
click at [1004, 93] on link "1" at bounding box center [994, 95] width 21 height 26
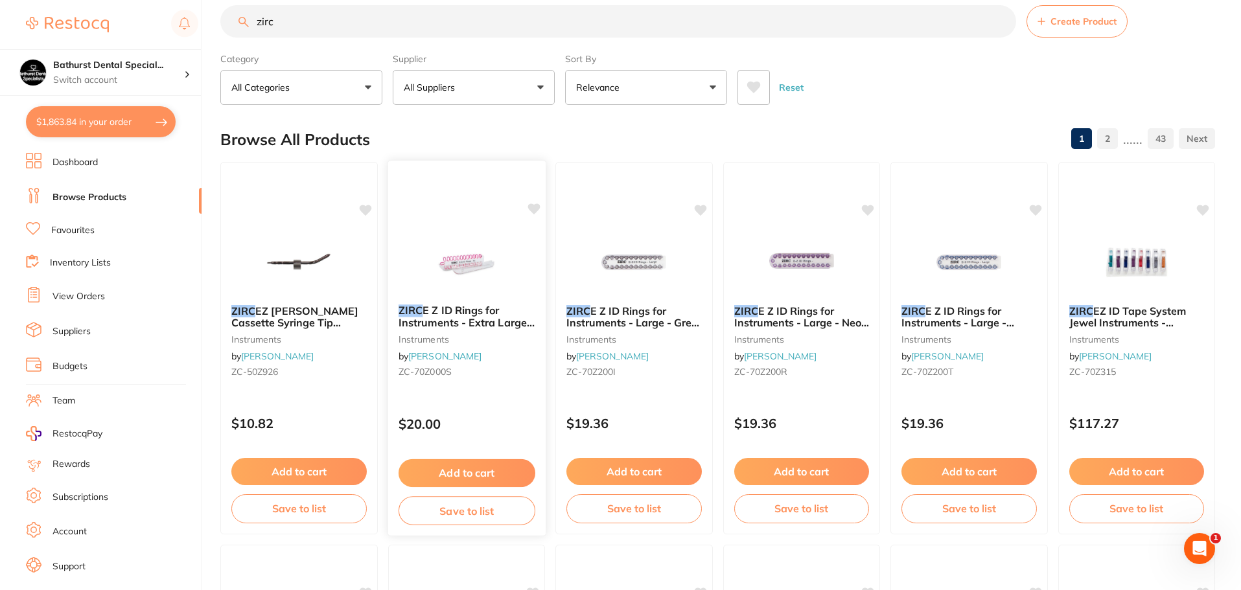
scroll to position [0, 0]
